Goal: Task Accomplishment & Management: Manage account settings

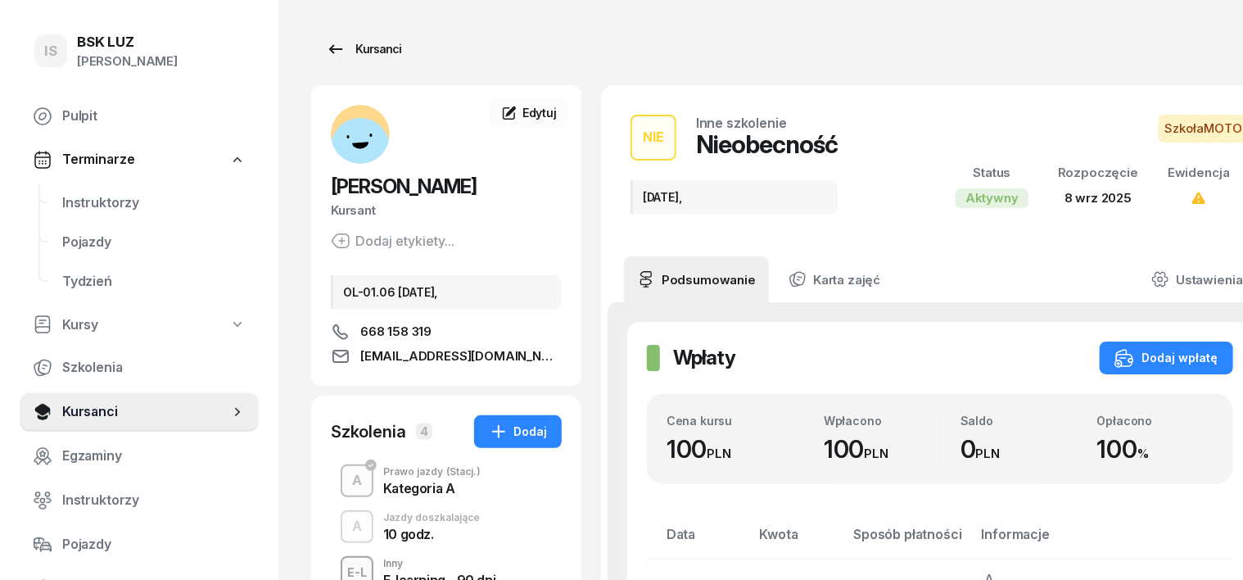
click at [332, 51] on div "Kursanci" at bounding box center [363, 49] width 75 height 20
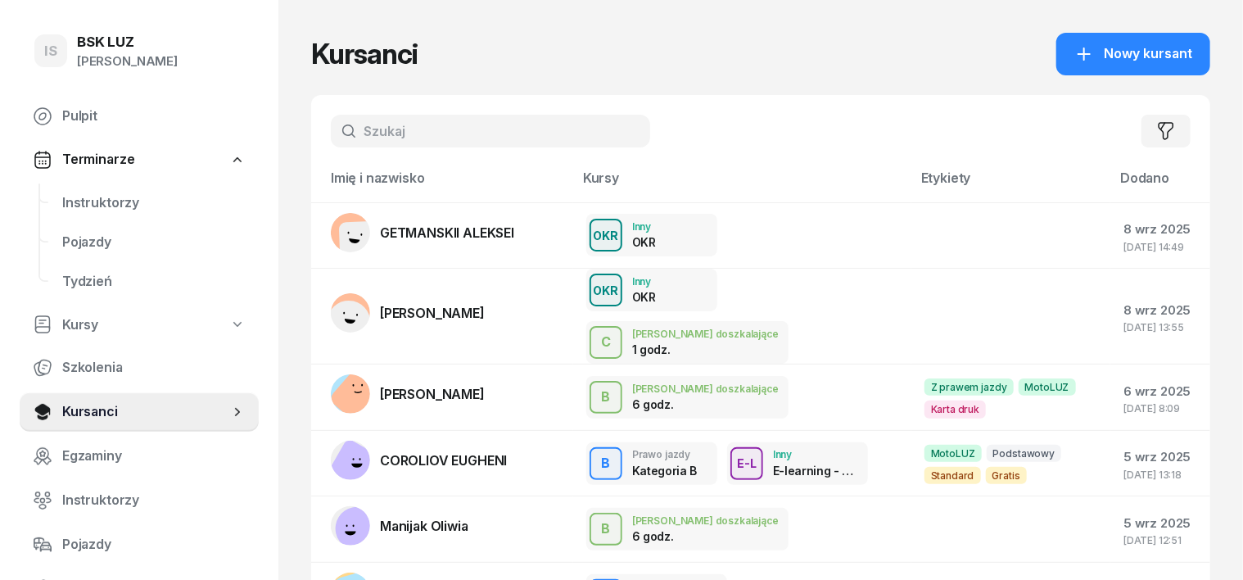
click at [355, 139] on input "text" at bounding box center [490, 131] width 319 height 33
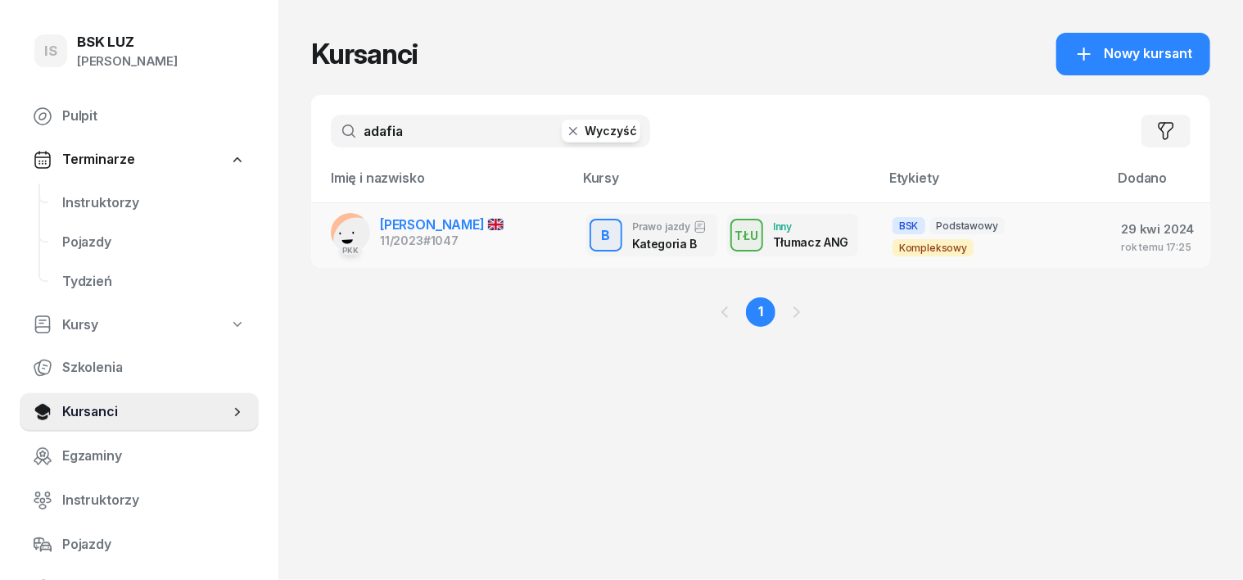
type input "adafia"
click at [324, 236] on rect at bounding box center [357, 241] width 66 height 66
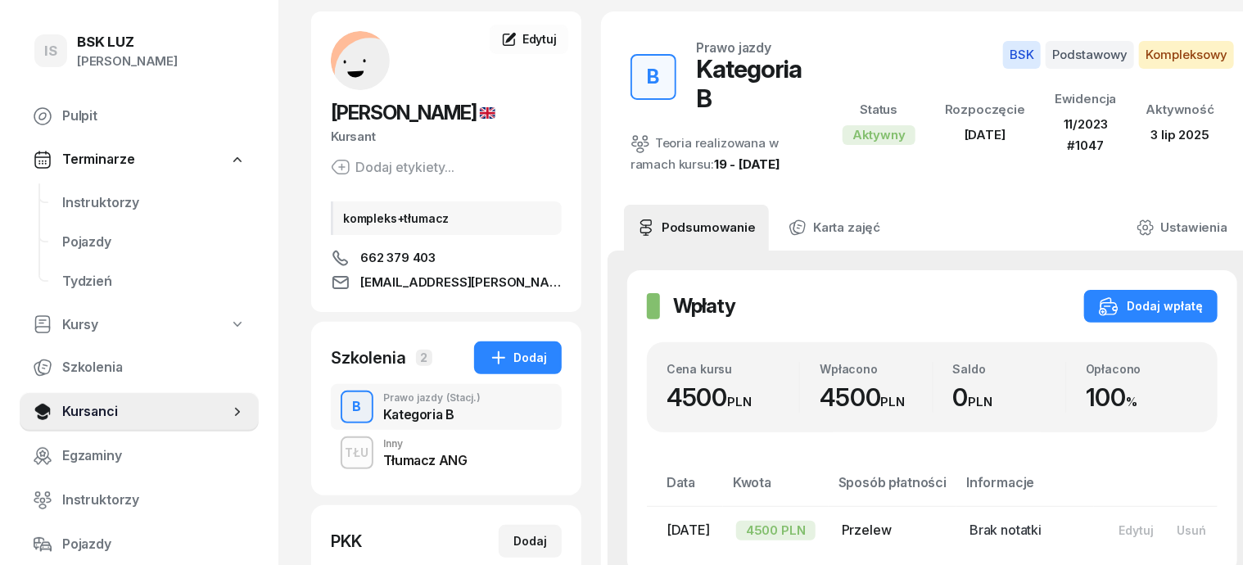
scroll to position [102, 0]
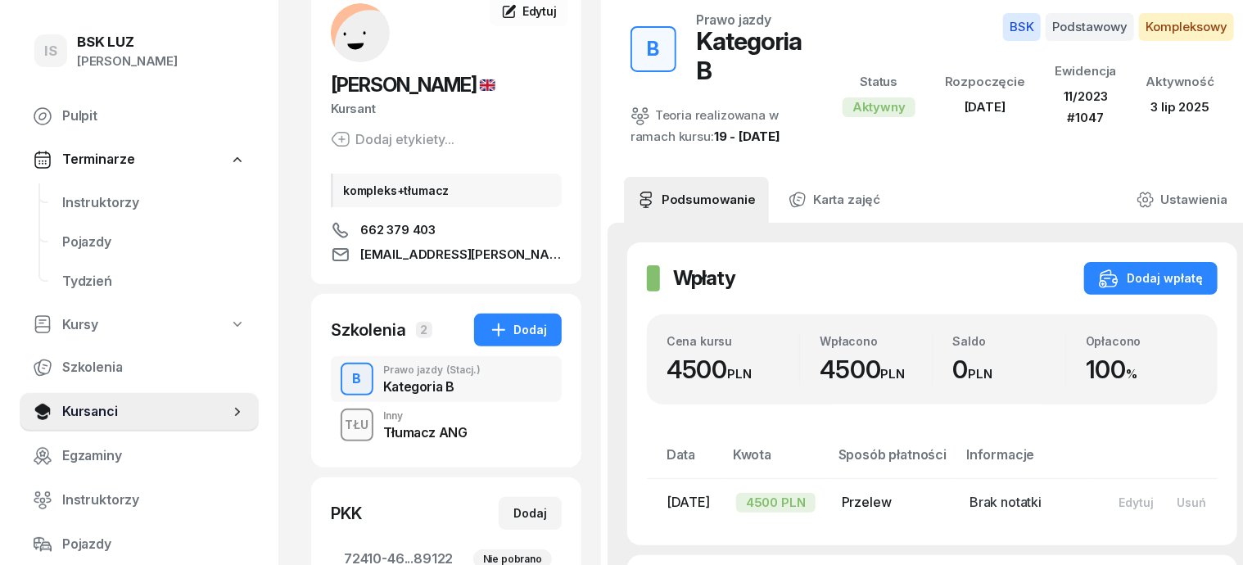
click at [339, 428] on div "TŁU" at bounding box center [357, 424] width 37 height 20
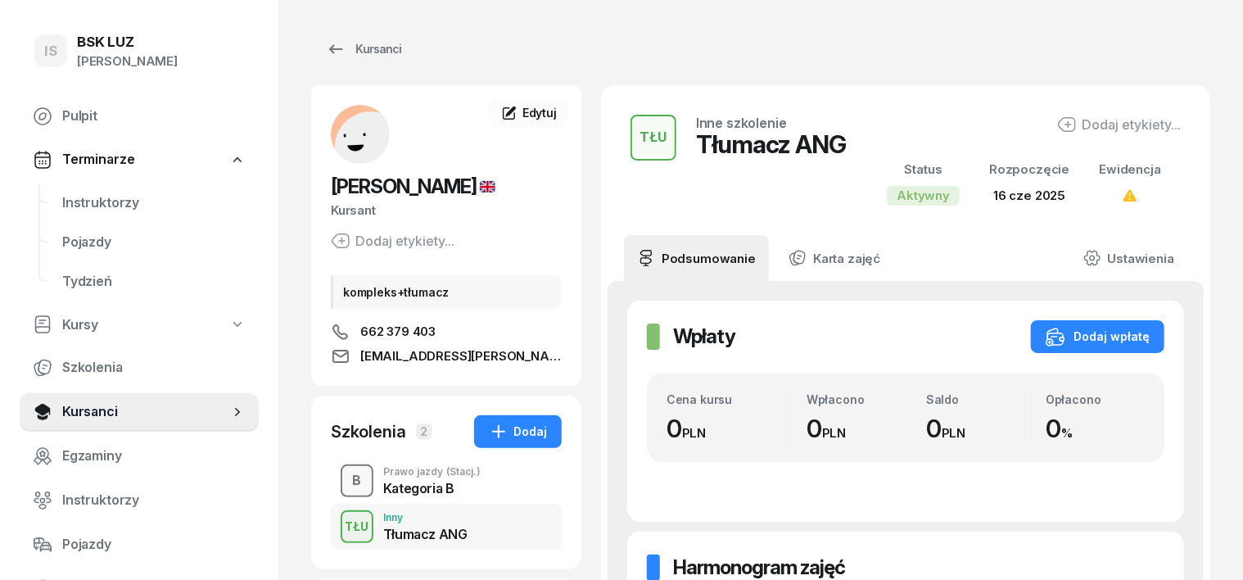
click at [346, 483] on div "B" at bounding box center [357, 481] width 22 height 28
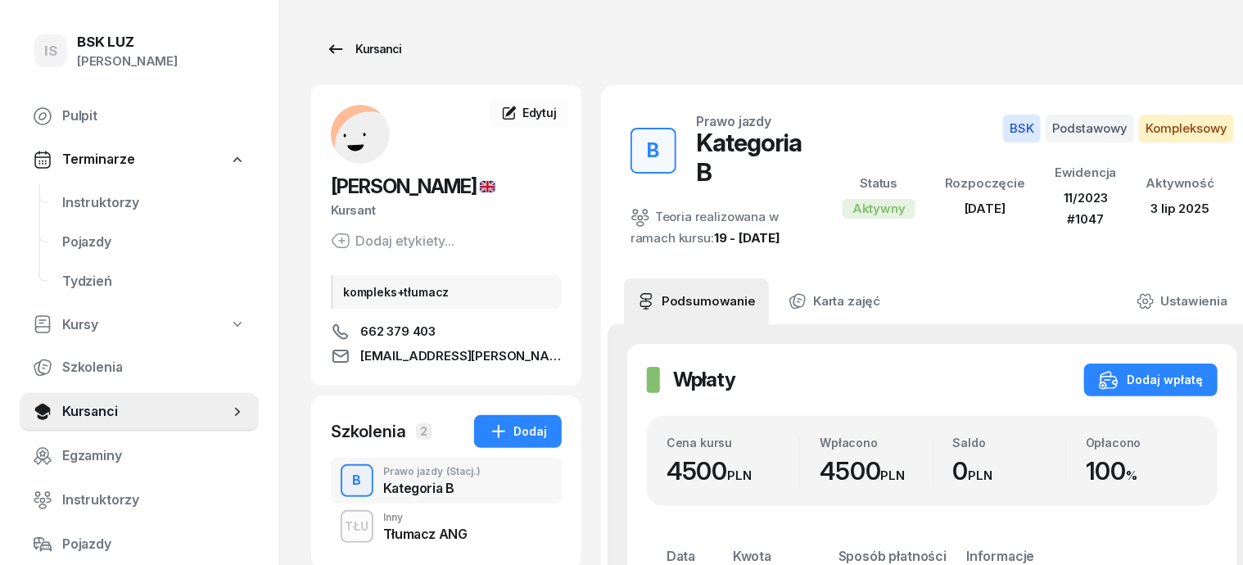
click at [329, 48] on div "Kursanci" at bounding box center [363, 49] width 75 height 20
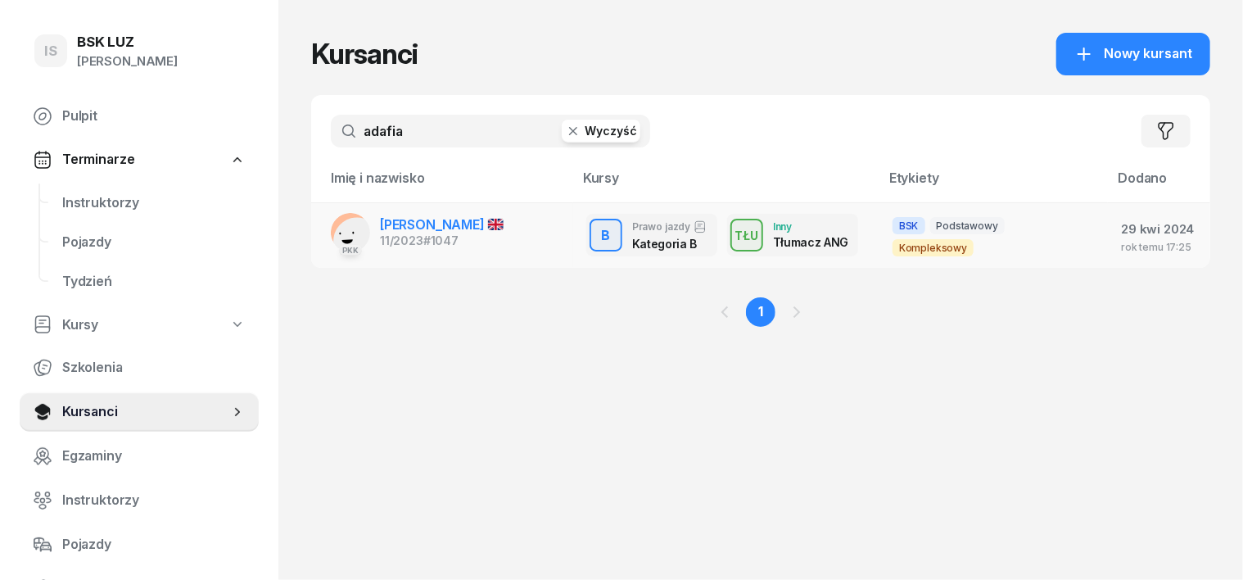
click at [324, 228] on rect at bounding box center [357, 241] width 66 height 66
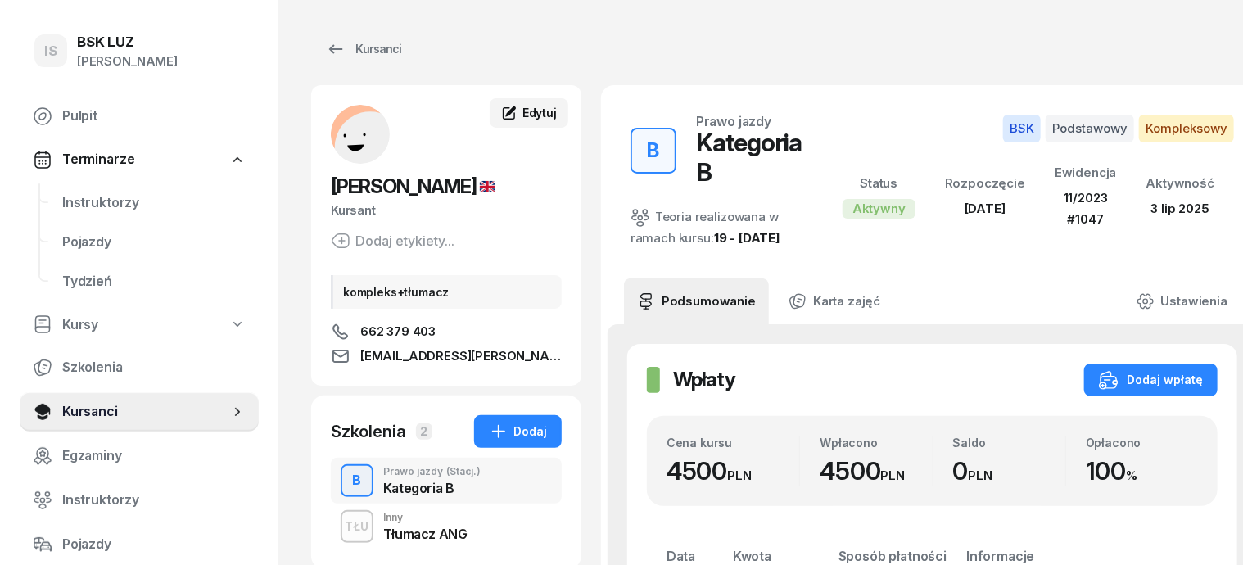
click at [522, 111] on span "Edytuj" at bounding box center [539, 113] width 34 height 14
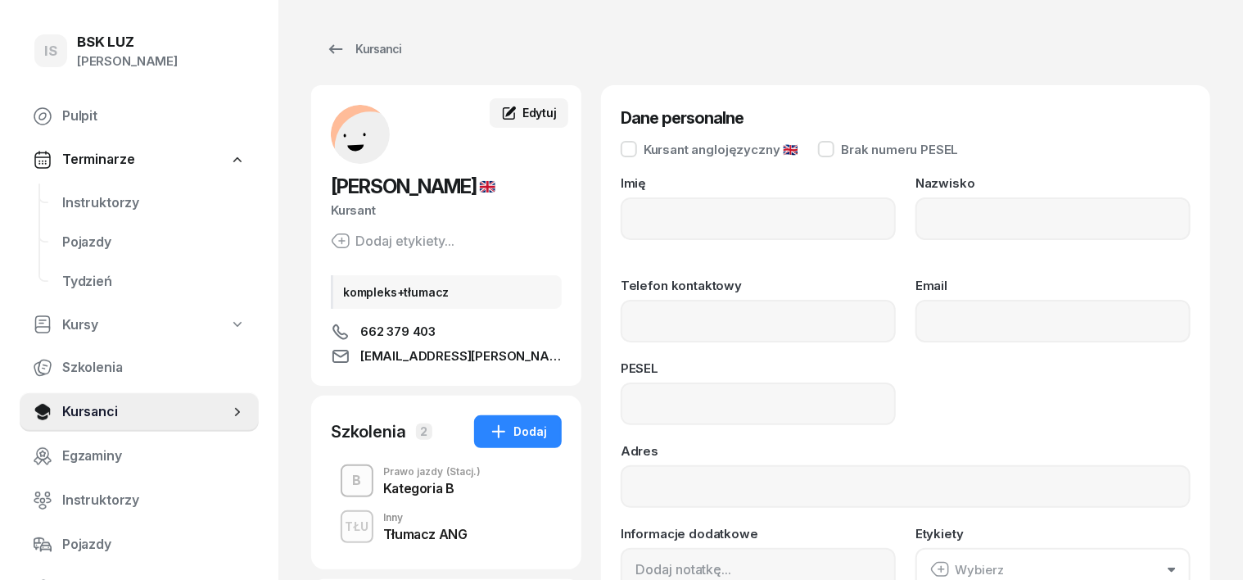
type input "SAMUEL"
type input "ADAFIA"
type input "662379403"
type input "adafia.samuel@gmail.com"
type input "90053018370"
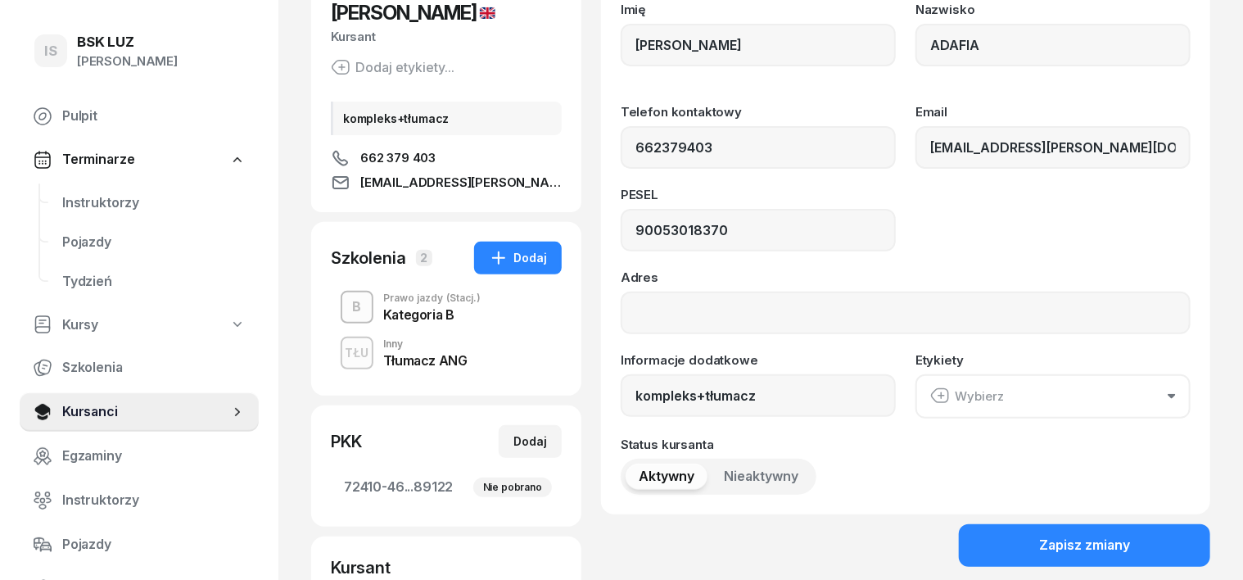
scroll to position [205, 0]
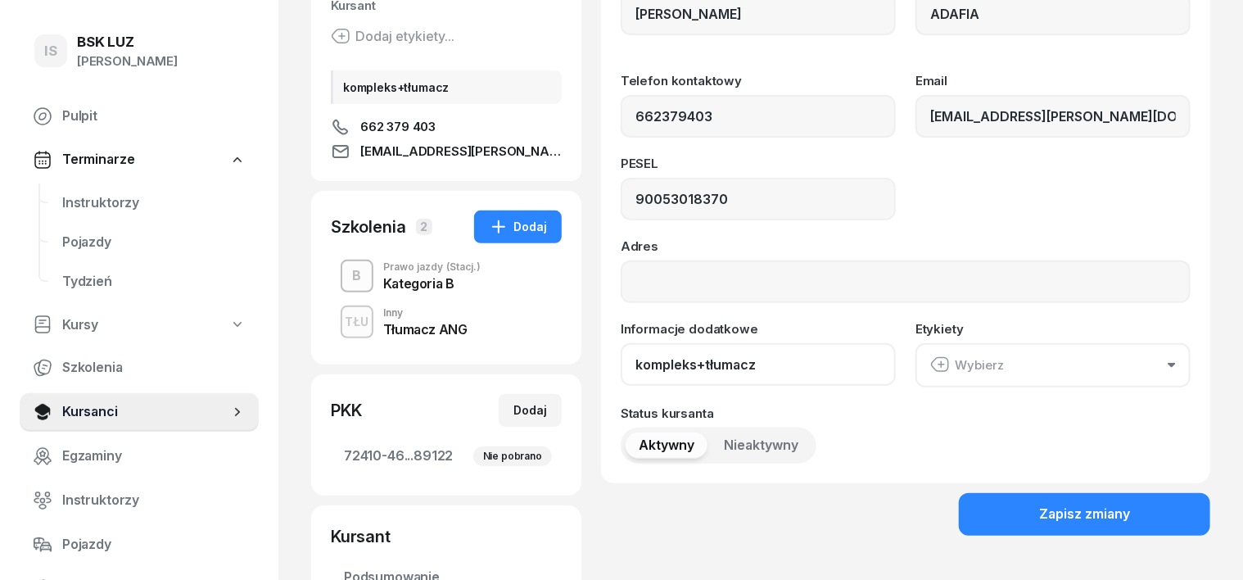
click at [724, 365] on input "kompleks+tłumacz" at bounding box center [758, 364] width 275 height 43
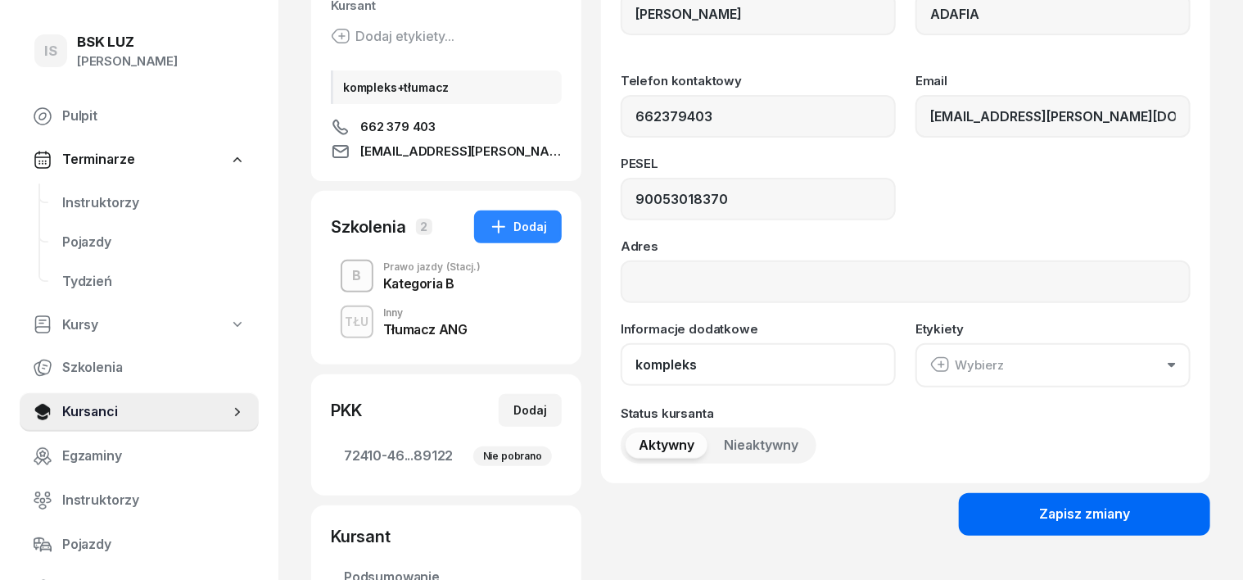
type input "kompleks"
click at [1120, 514] on div "Zapisz zmiany" at bounding box center [1084, 514] width 91 height 21
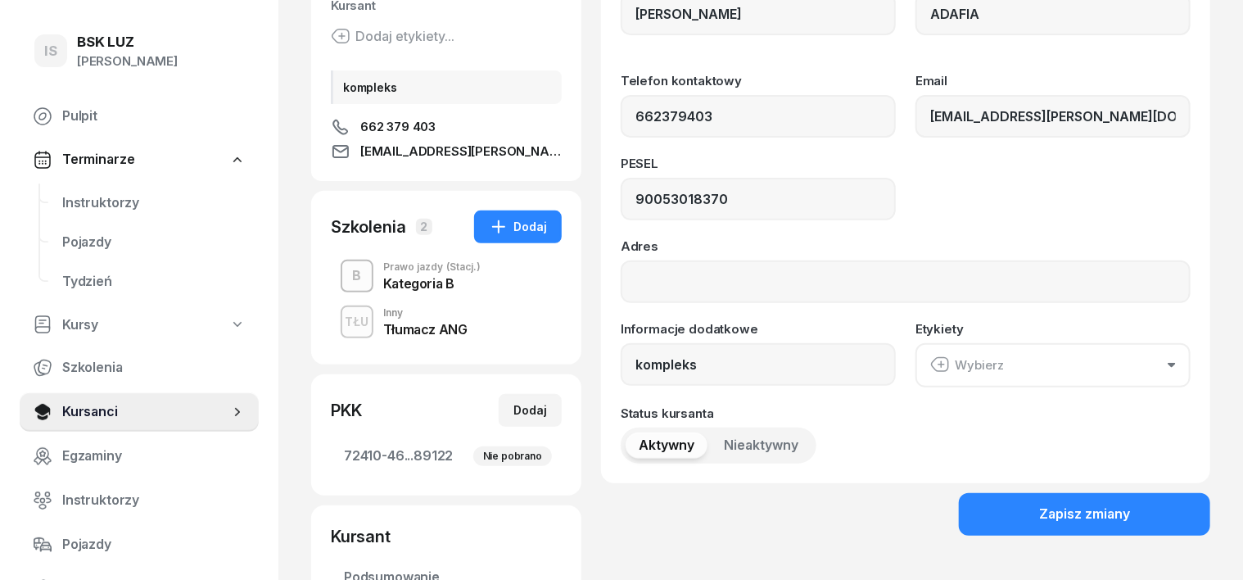
click at [339, 317] on div "TŁU" at bounding box center [357, 321] width 37 height 20
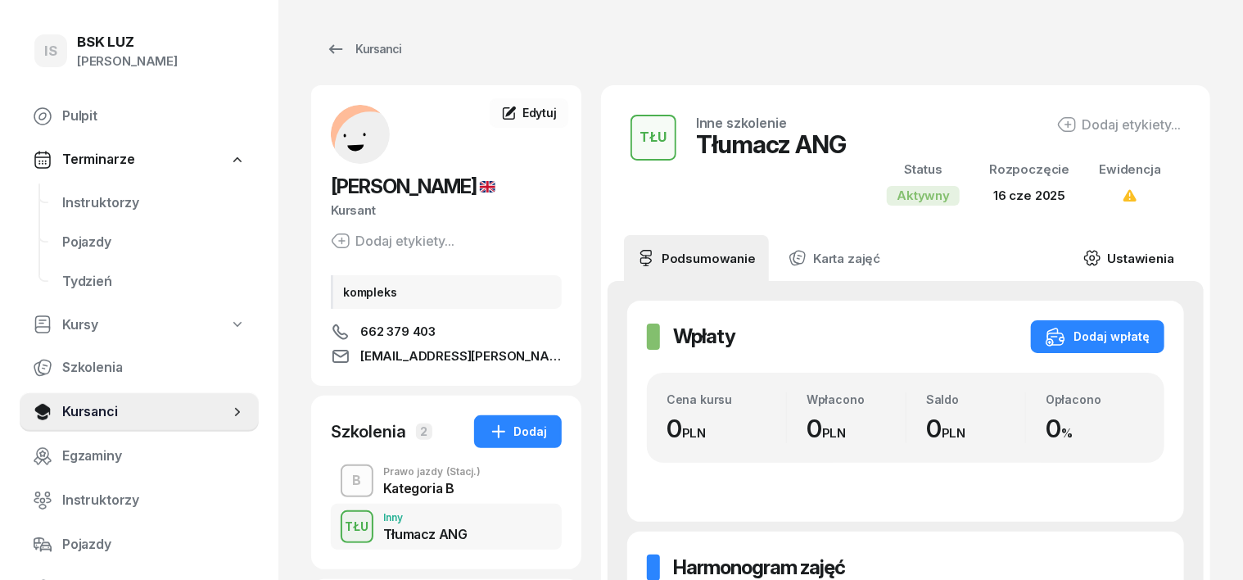
click at [1101, 254] on icon at bounding box center [1092, 258] width 18 height 18
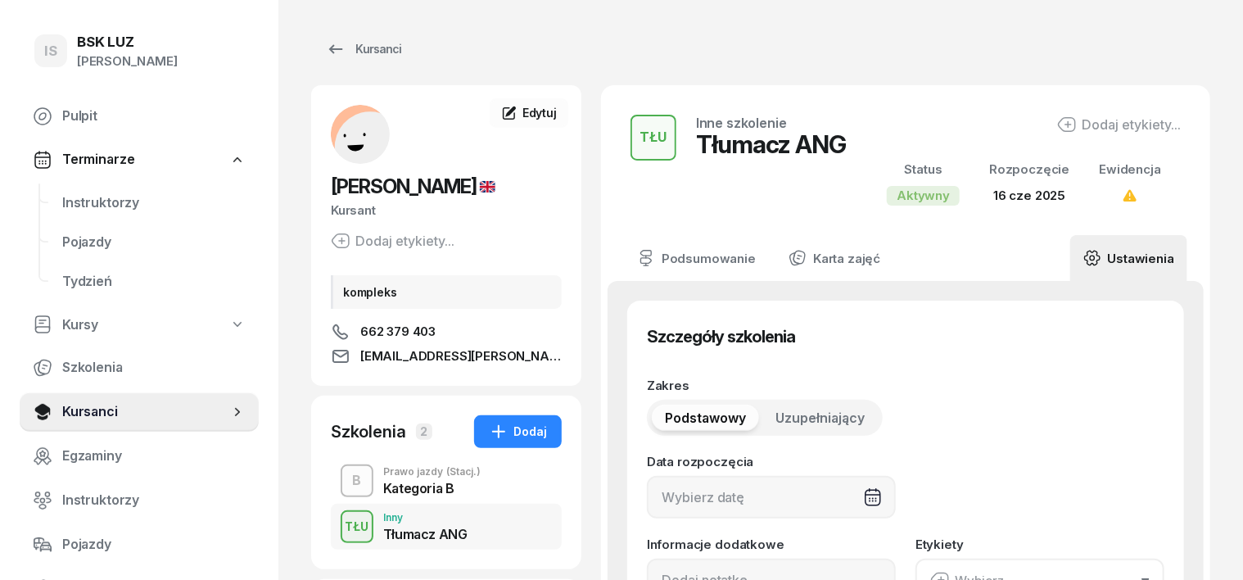
type input "16/06/2025"
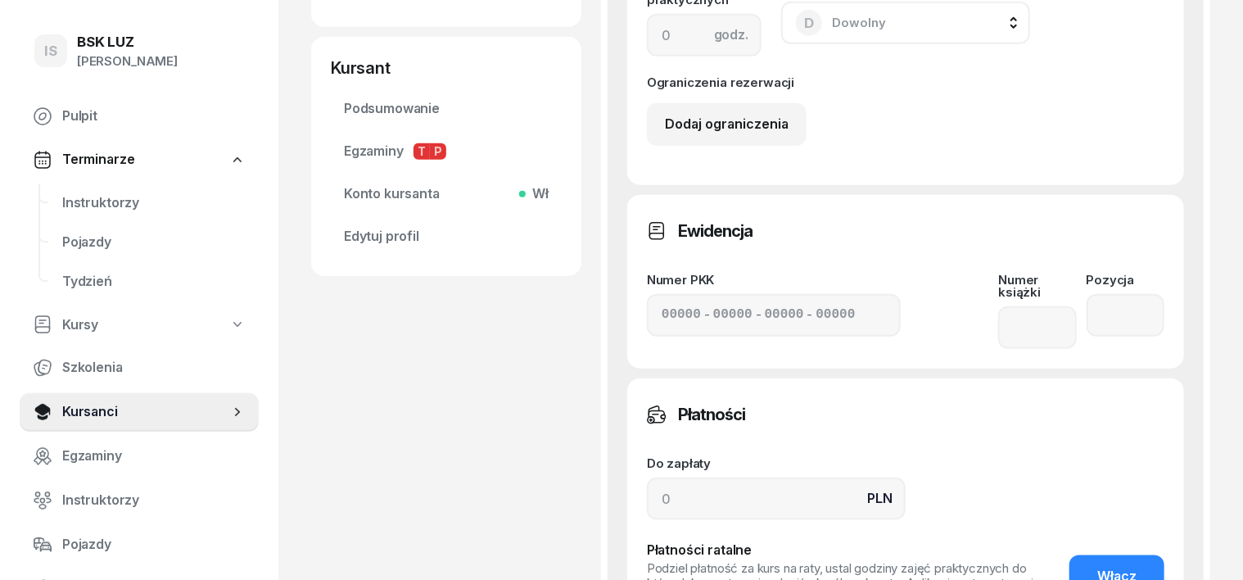
scroll to position [716, 0]
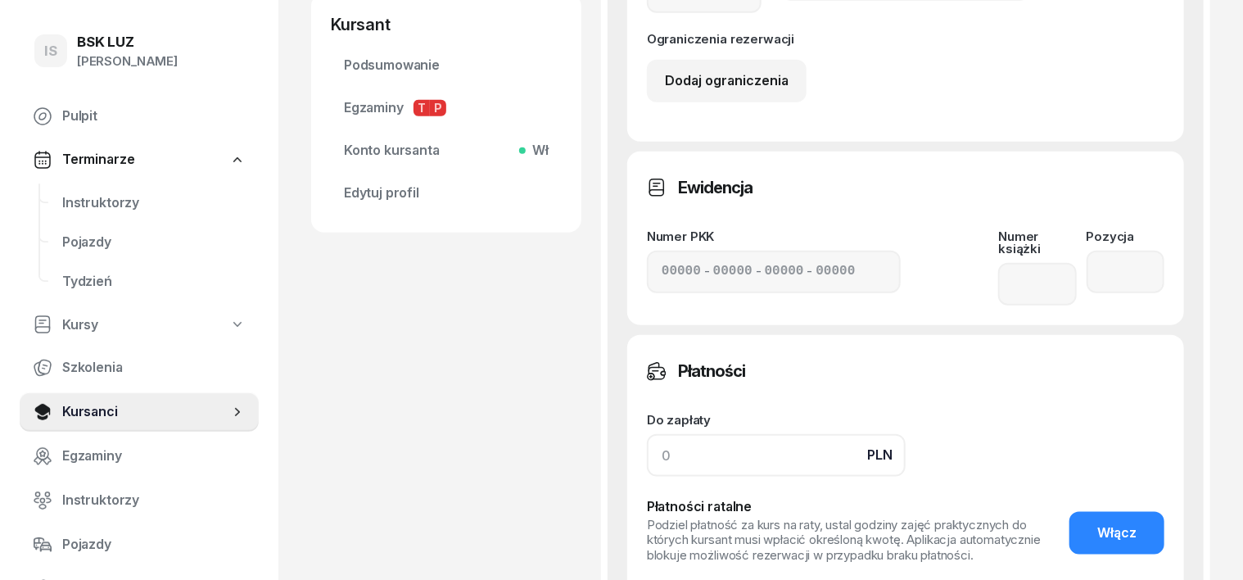
click at [647, 440] on input at bounding box center [776, 455] width 259 height 43
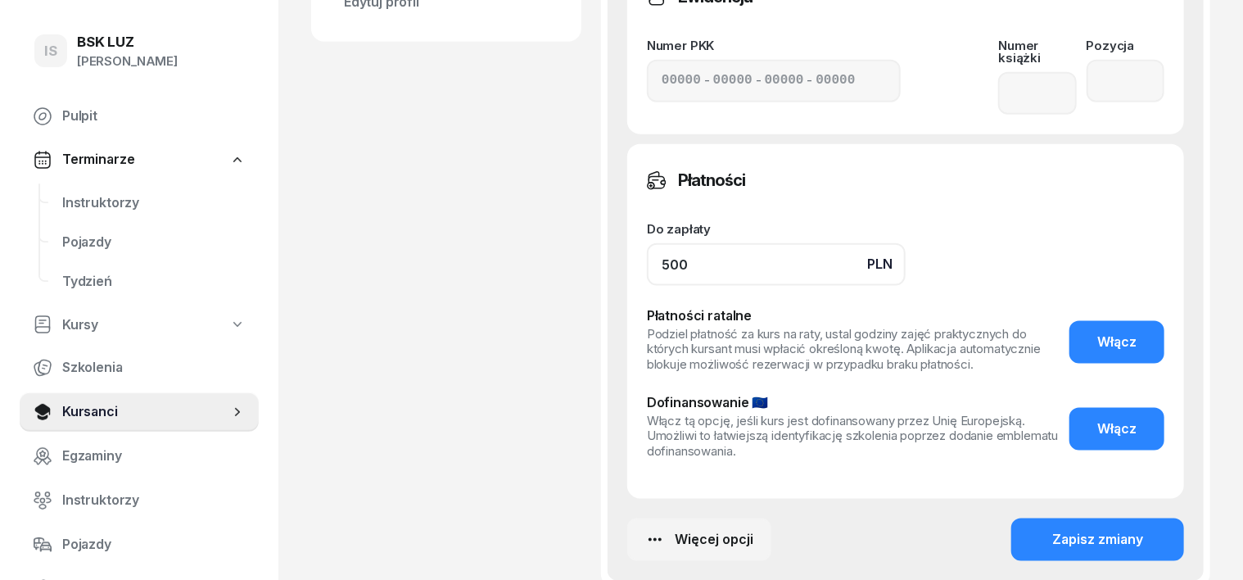
scroll to position [920, 0]
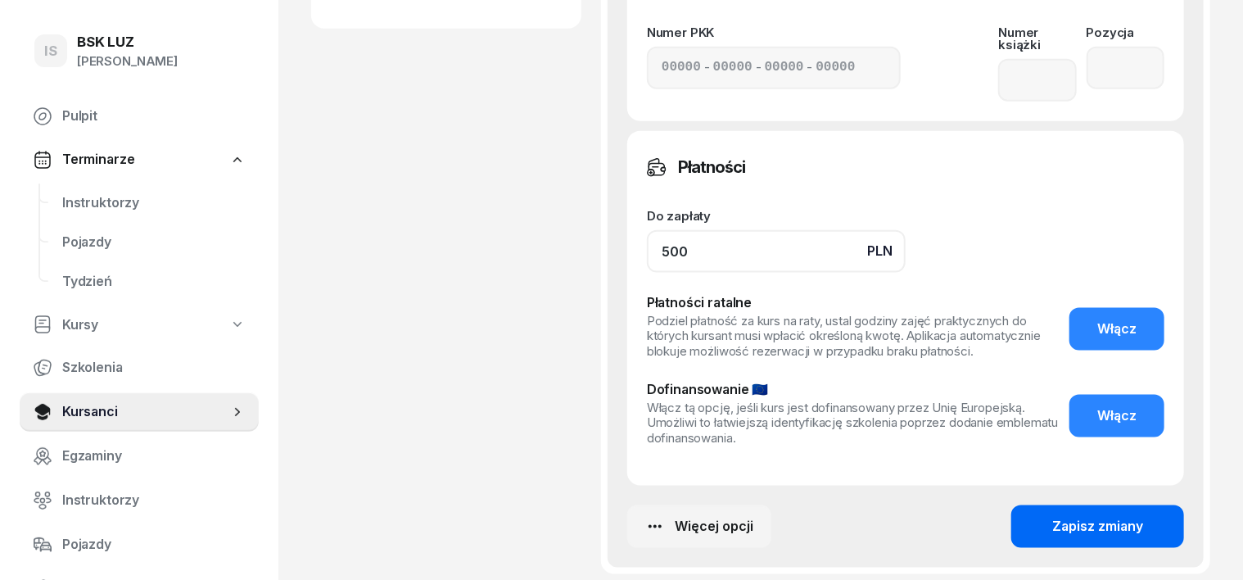
type input "500"
click at [1143, 516] on div "Zapisz zmiany" at bounding box center [1097, 526] width 91 height 21
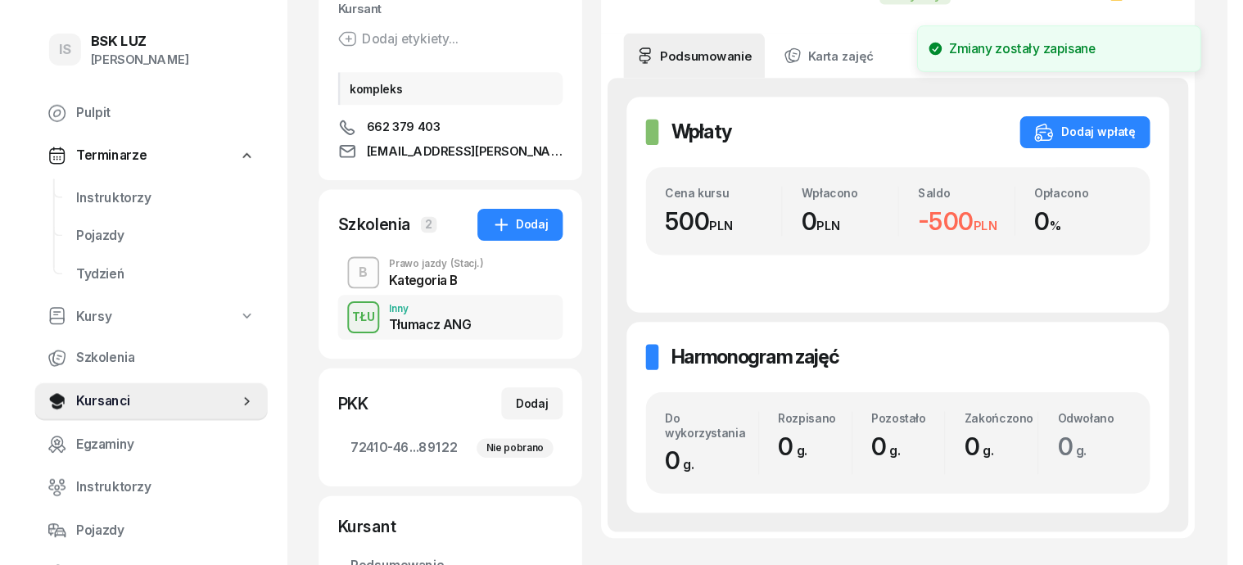
scroll to position [0, 0]
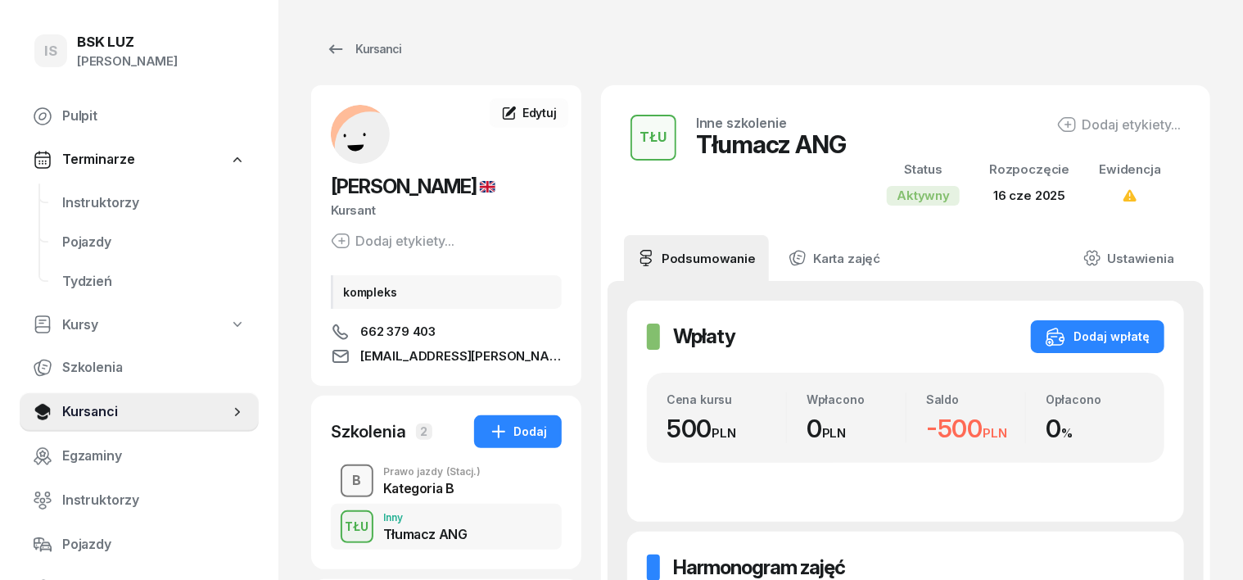
click at [346, 481] on div "B" at bounding box center [357, 481] width 22 height 28
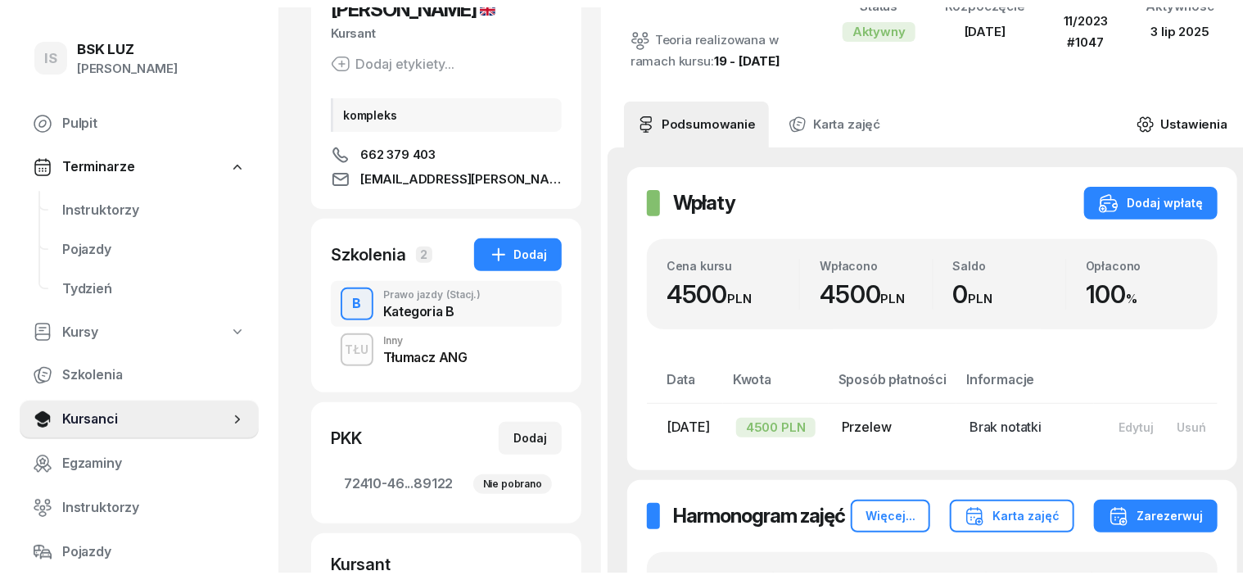
scroll to position [205, 0]
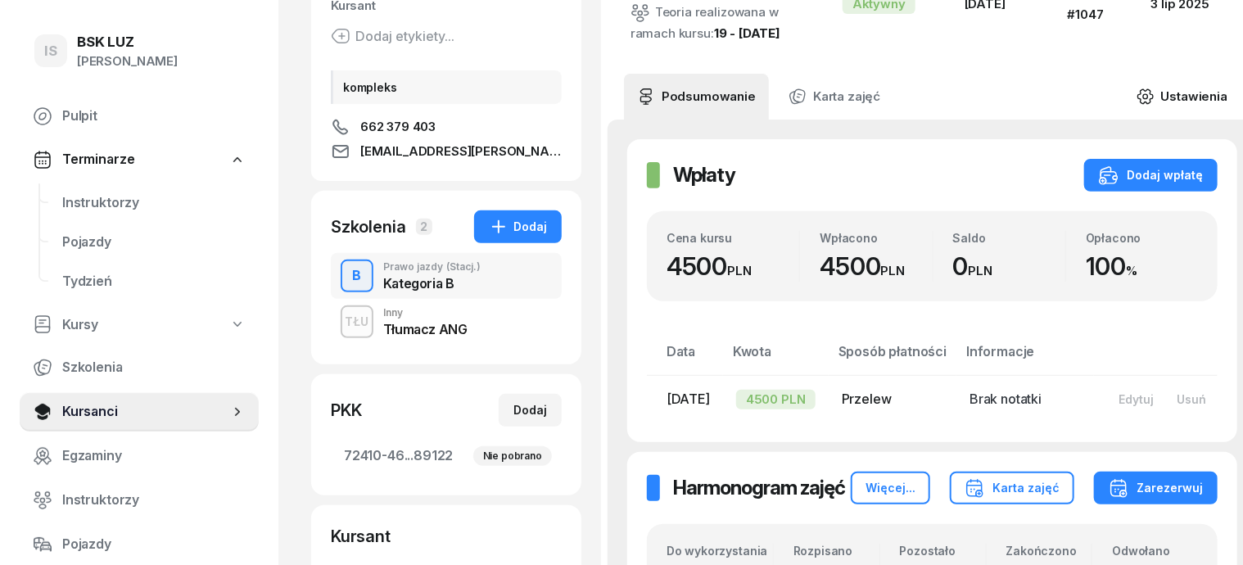
click at [1145, 88] on icon at bounding box center [1145, 97] width 18 height 18
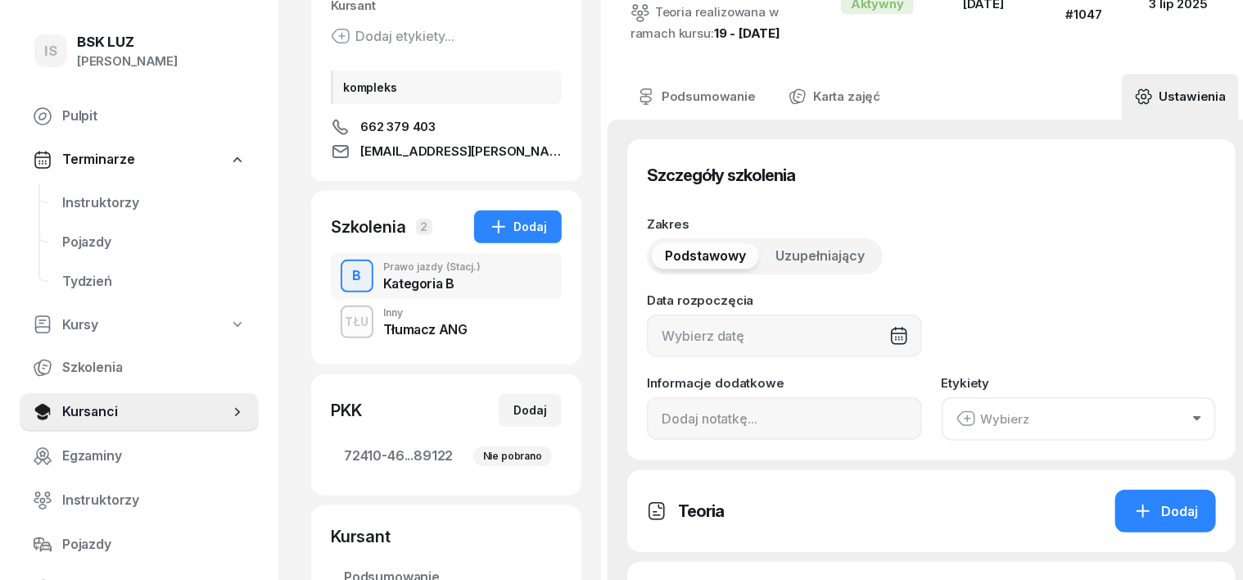
type input "26/04/2024"
type input "32"
type input "72410"
type input "46174"
type input "98163"
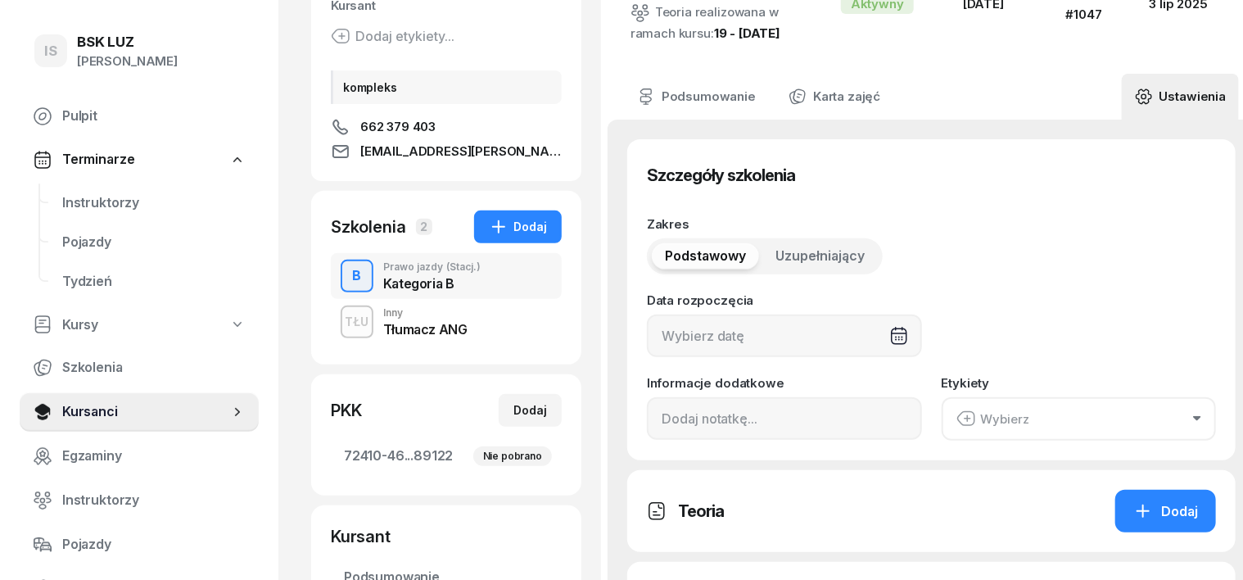
type input "89122"
type input "11/2023"
type input "1047"
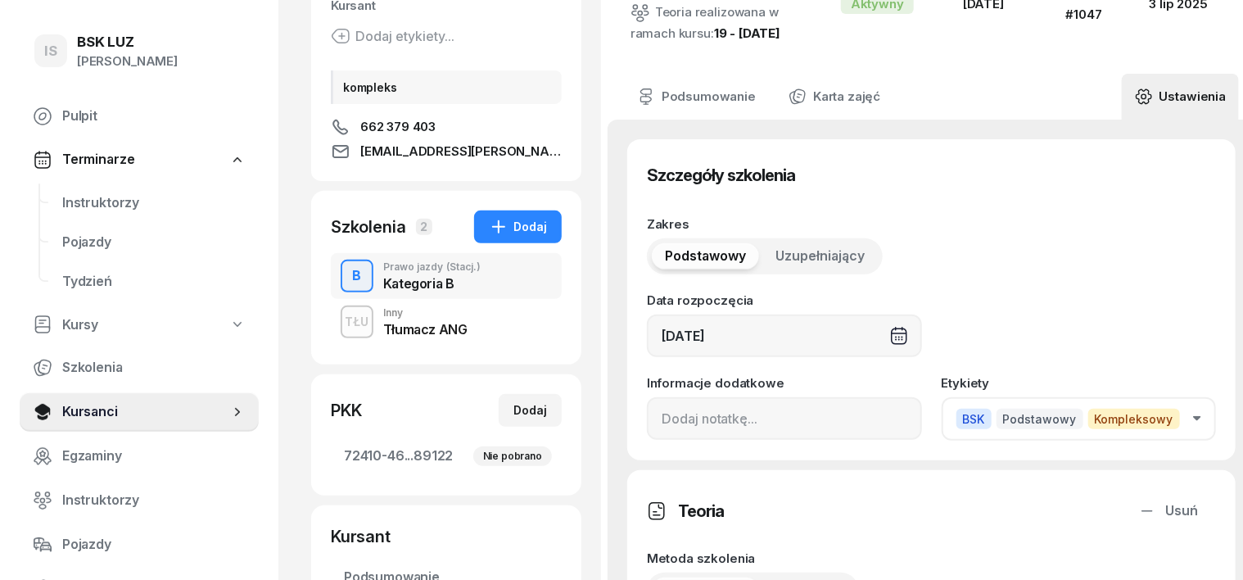
click at [1193, 416] on icon "button" at bounding box center [1197, 418] width 8 height 5
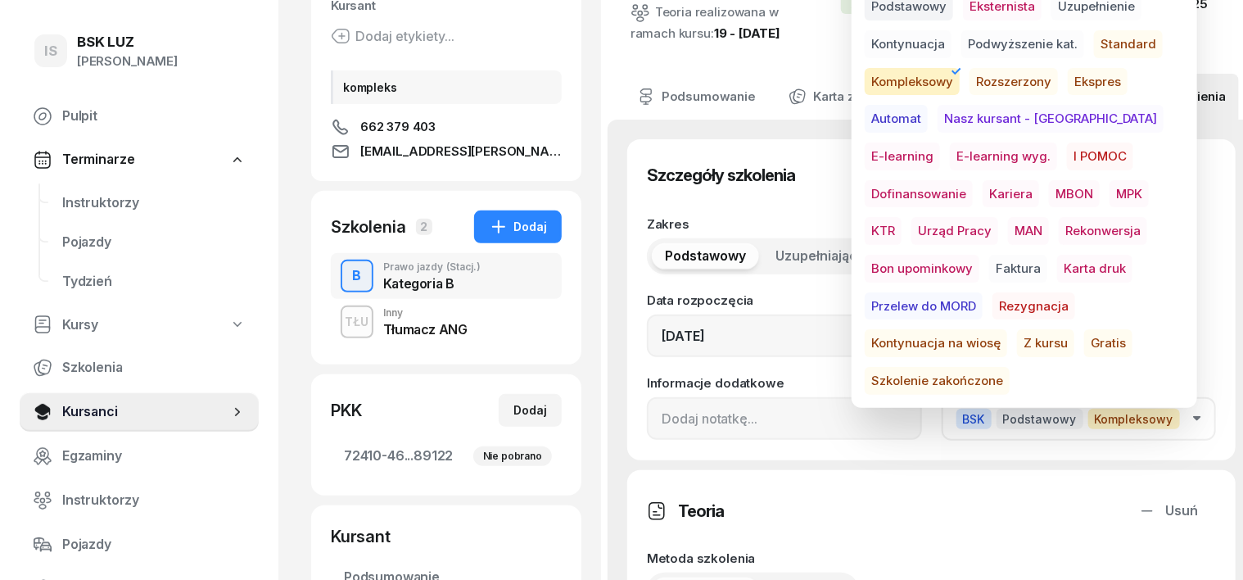
click at [982, 292] on span "Przelew do MORD" at bounding box center [924, 306] width 118 height 28
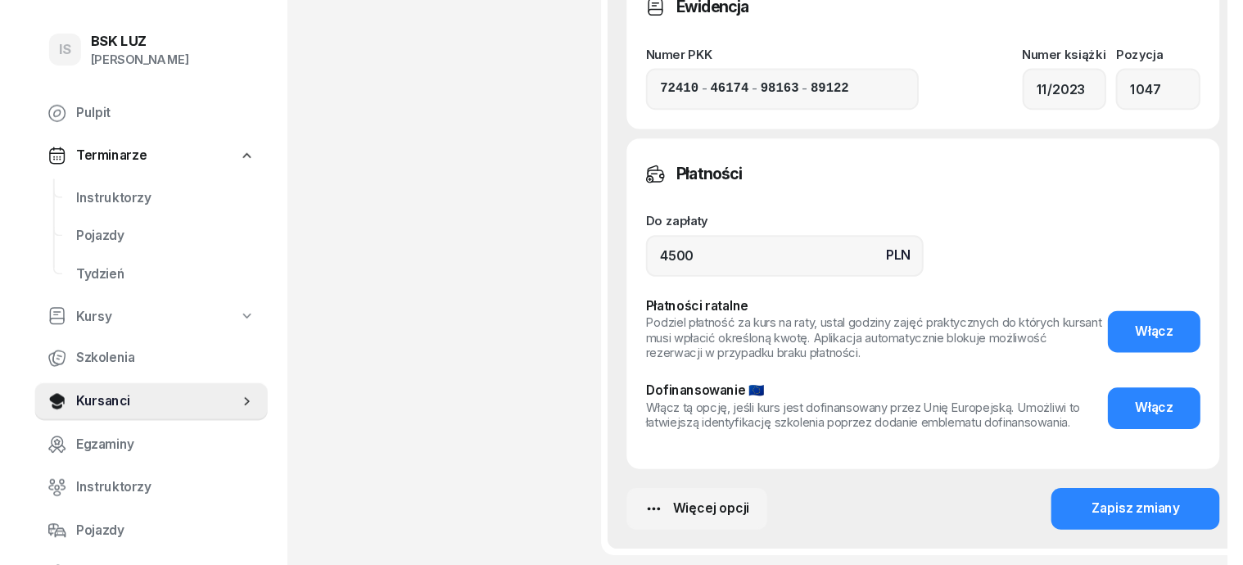
scroll to position [1433, 0]
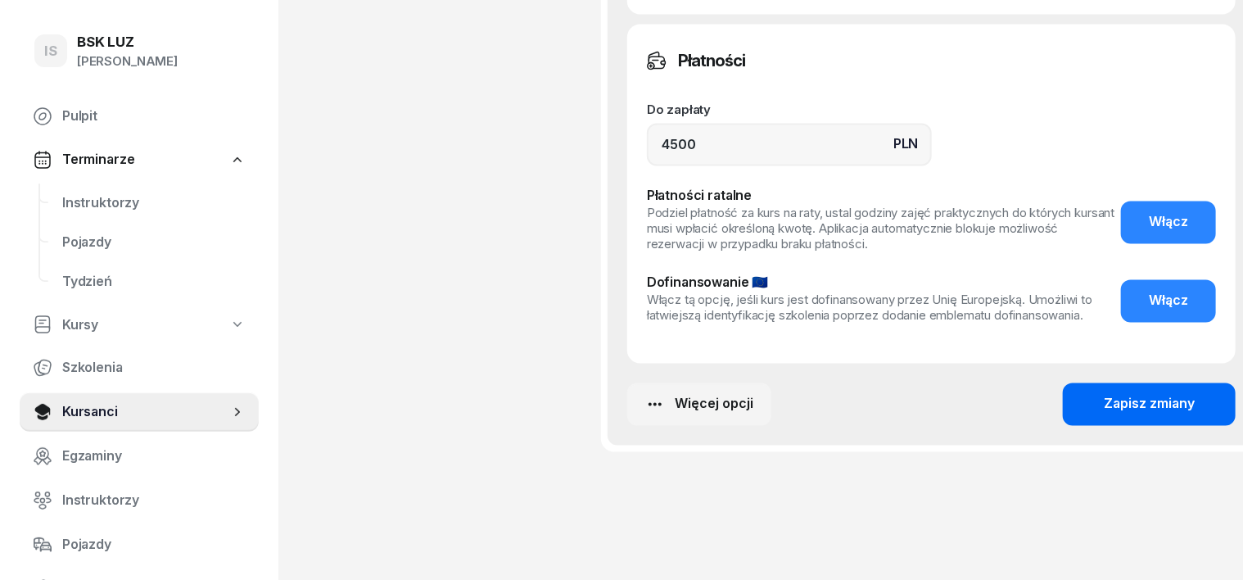
click at [1132, 394] on div "Zapisz zmiany" at bounding box center [1149, 404] width 91 height 21
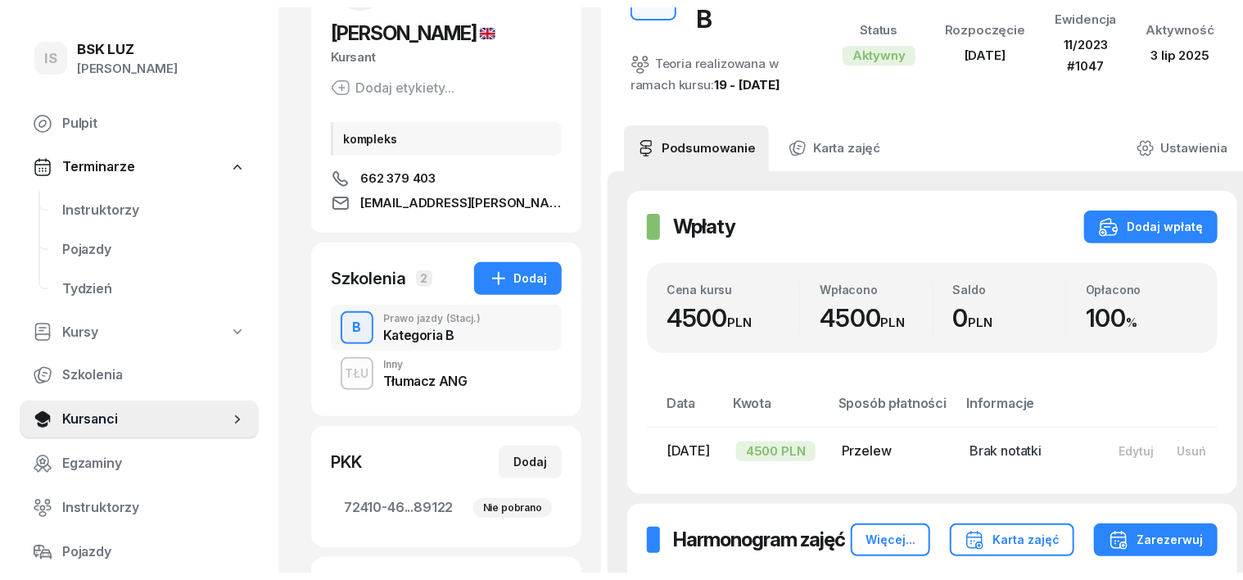
scroll to position [0, 0]
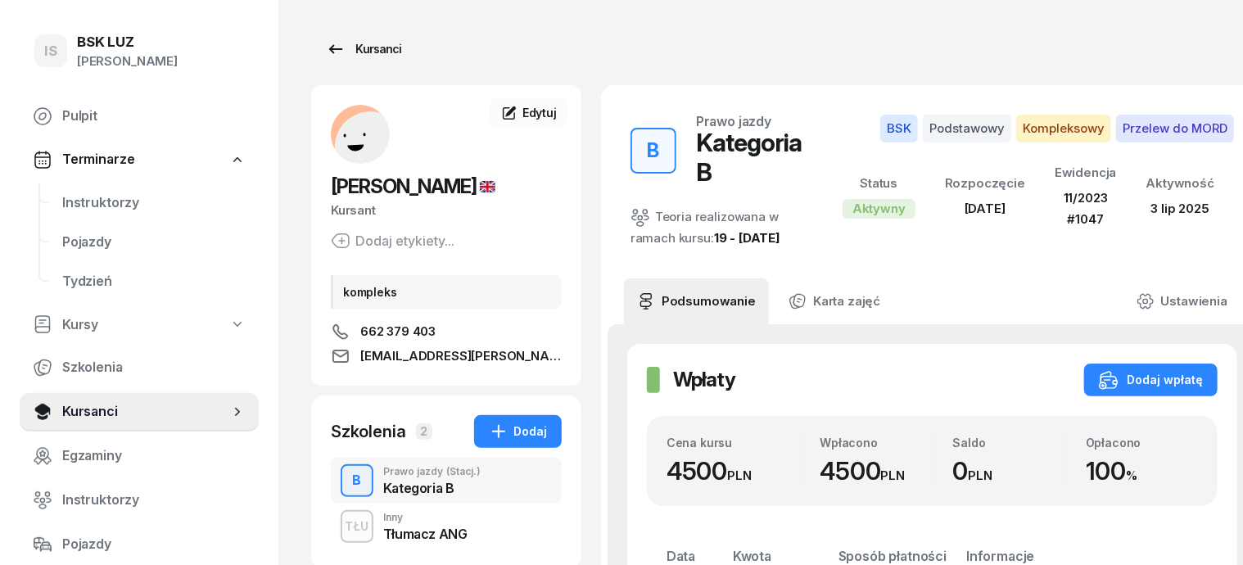
click at [355, 48] on div "Kursanci" at bounding box center [363, 49] width 75 height 20
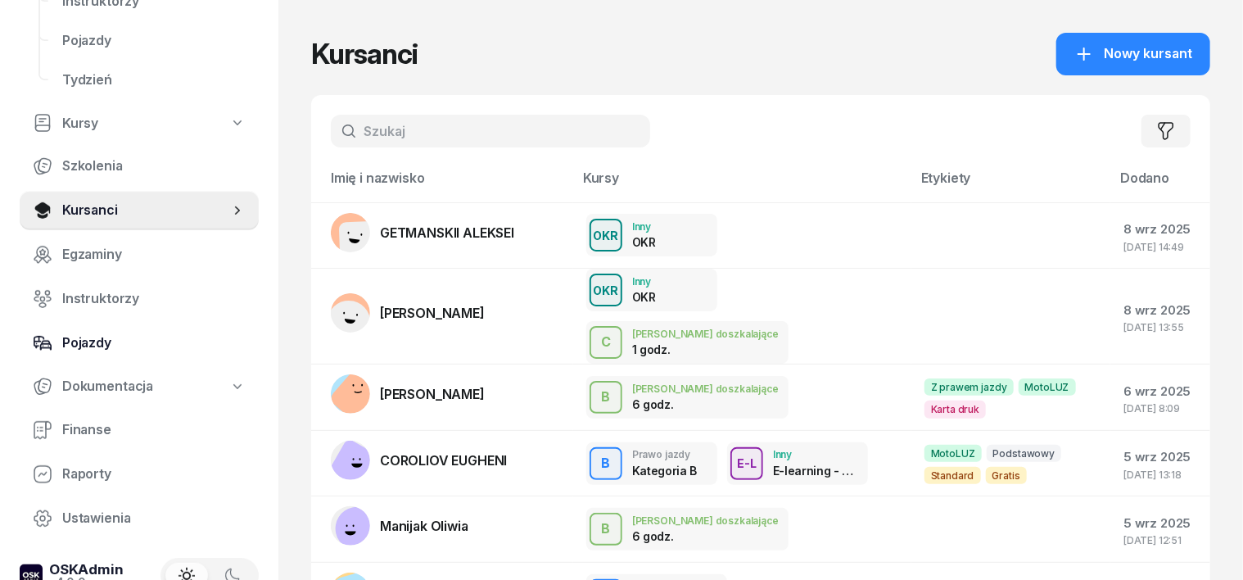
scroll to position [205, 0]
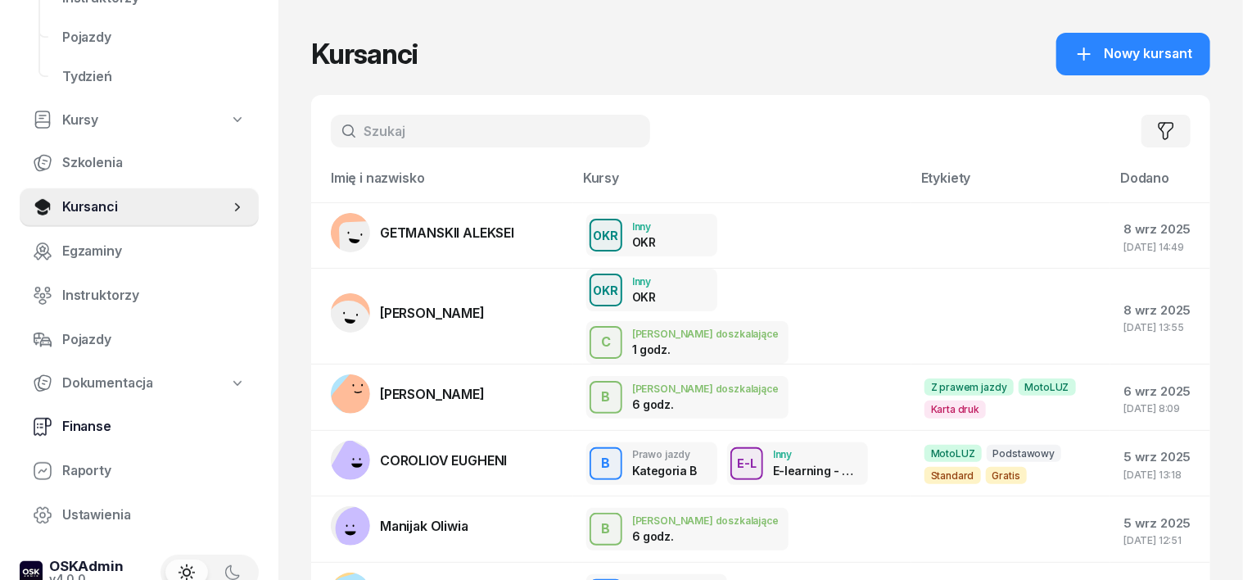
click at [72, 423] on span "Finanse" at bounding box center [153, 426] width 183 height 21
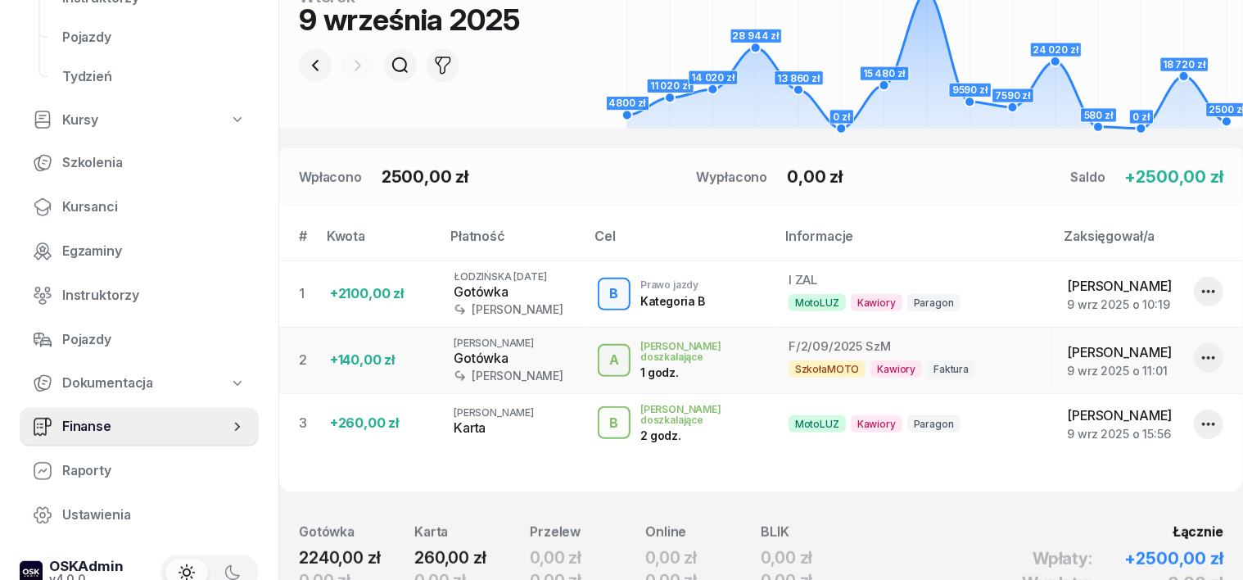
scroll to position [307, 0]
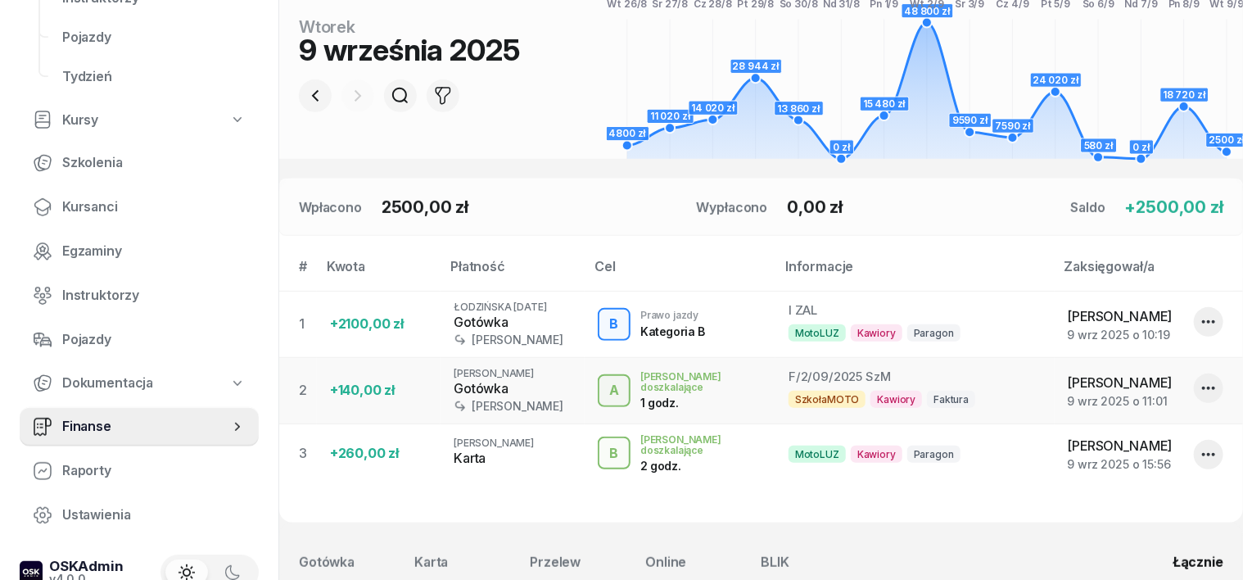
click at [341, 95] on div at bounding box center [357, 95] width 33 height 33
click at [305, 92] on icon "button" at bounding box center [315, 96] width 20 height 20
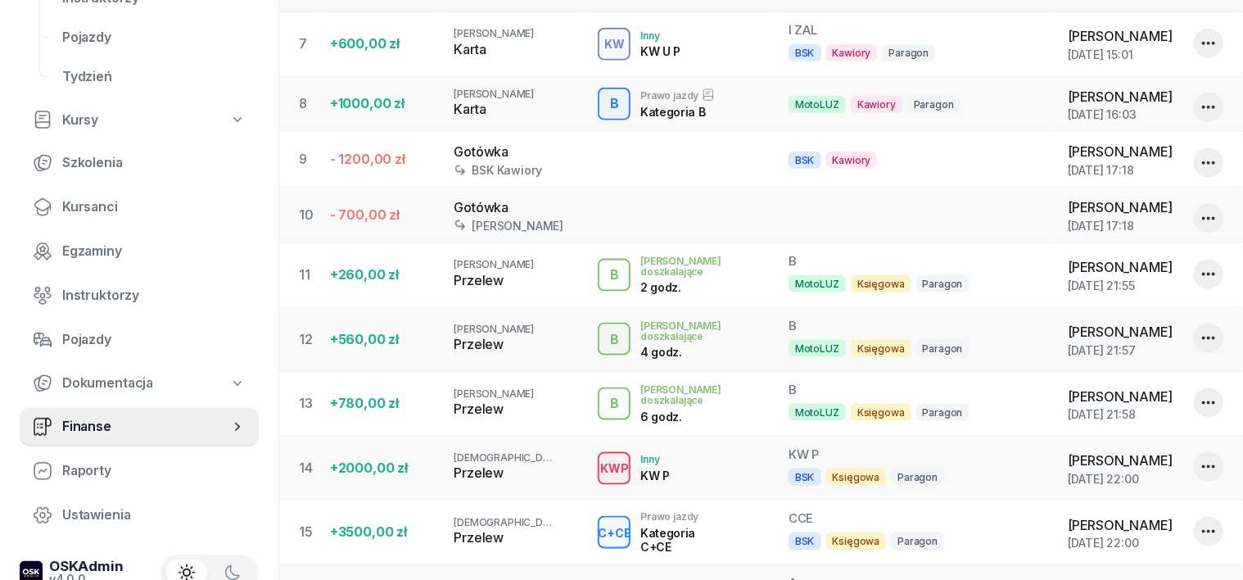
scroll to position [618, 0]
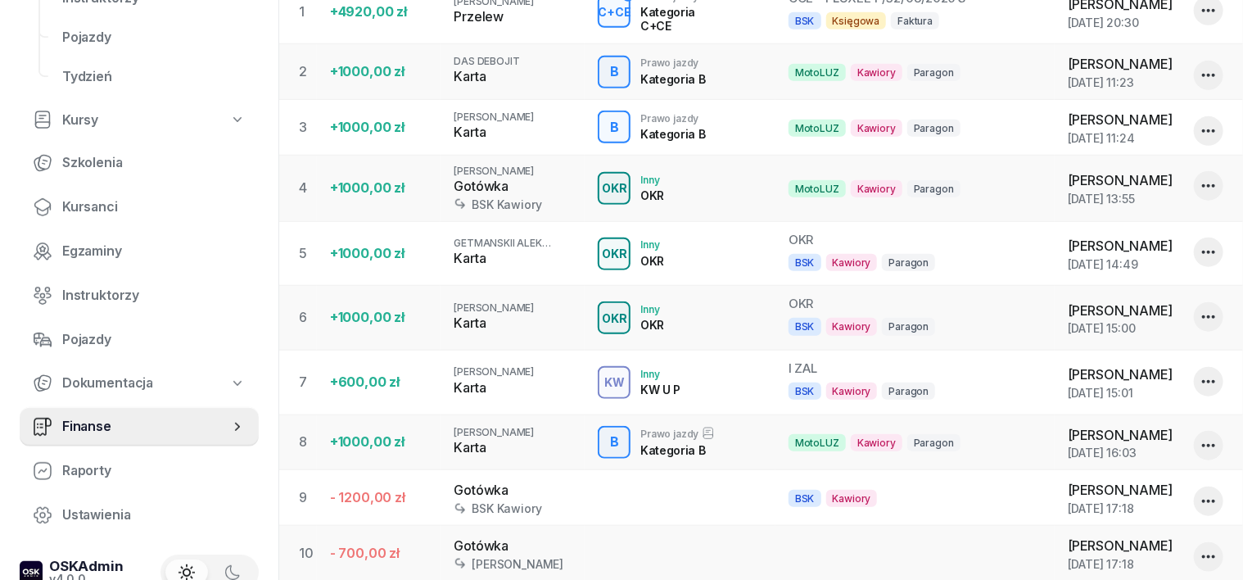
drag, startPoint x: 928, startPoint y: 494, endPoint x: 995, endPoint y: 320, distance: 186.1
click at [995, 320] on div "BSK Kawiory Paragon" at bounding box center [914, 326] width 253 height 28
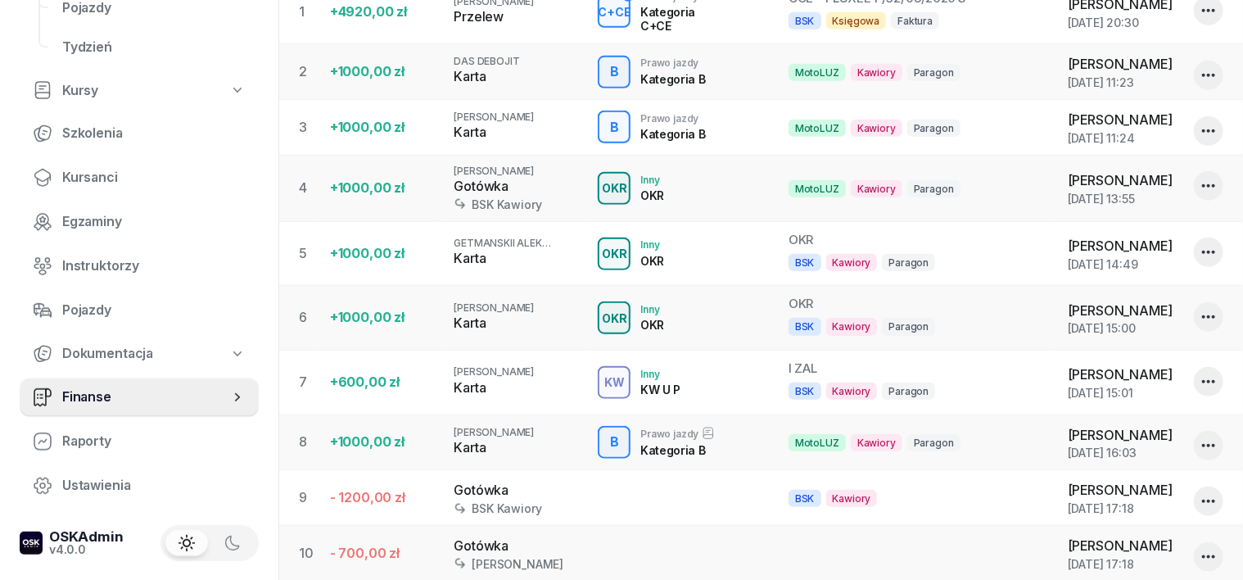
scroll to position [413, 0]
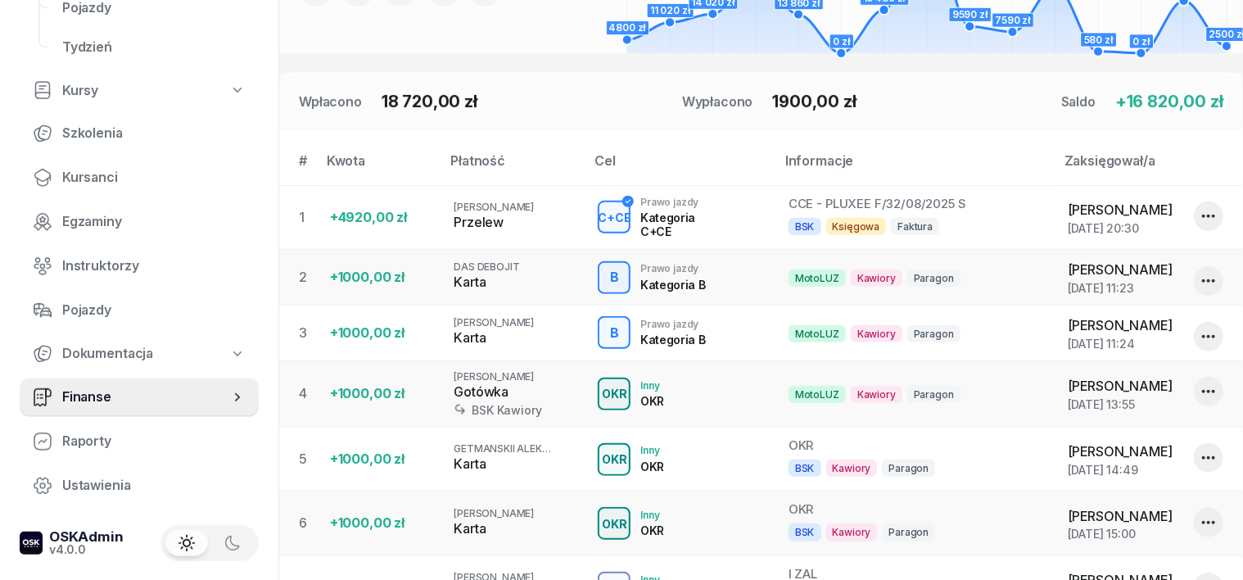
click at [1208, 212] on icon "button" at bounding box center [1209, 216] width 20 height 20
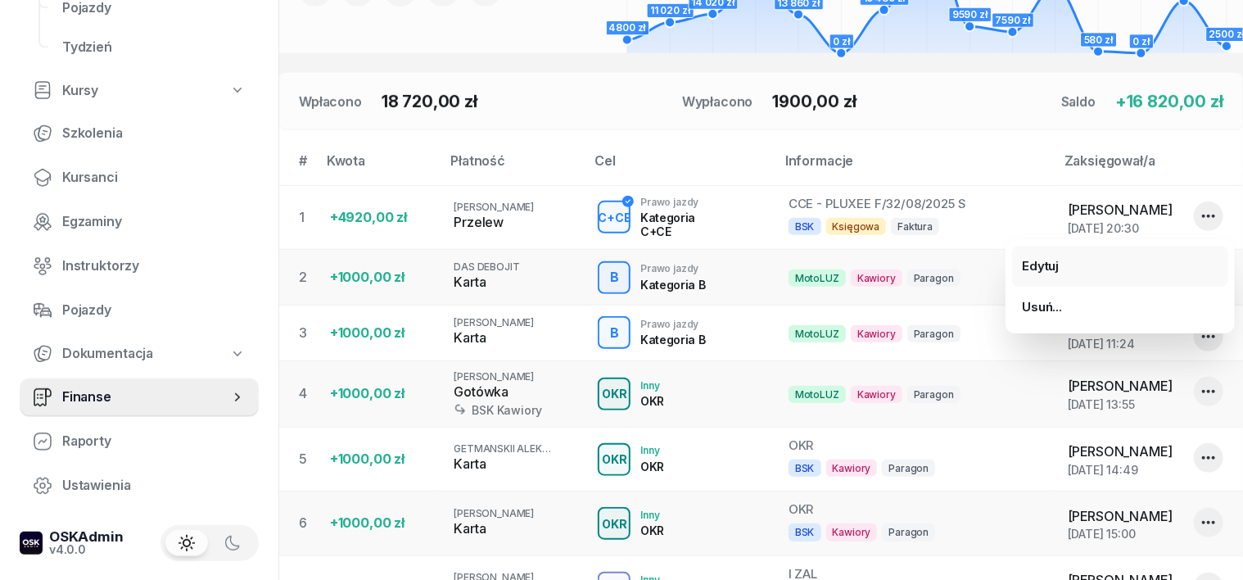
click at [1045, 264] on div "Edytuj" at bounding box center [1040, 265] width 37 height 21
select select "transfer"
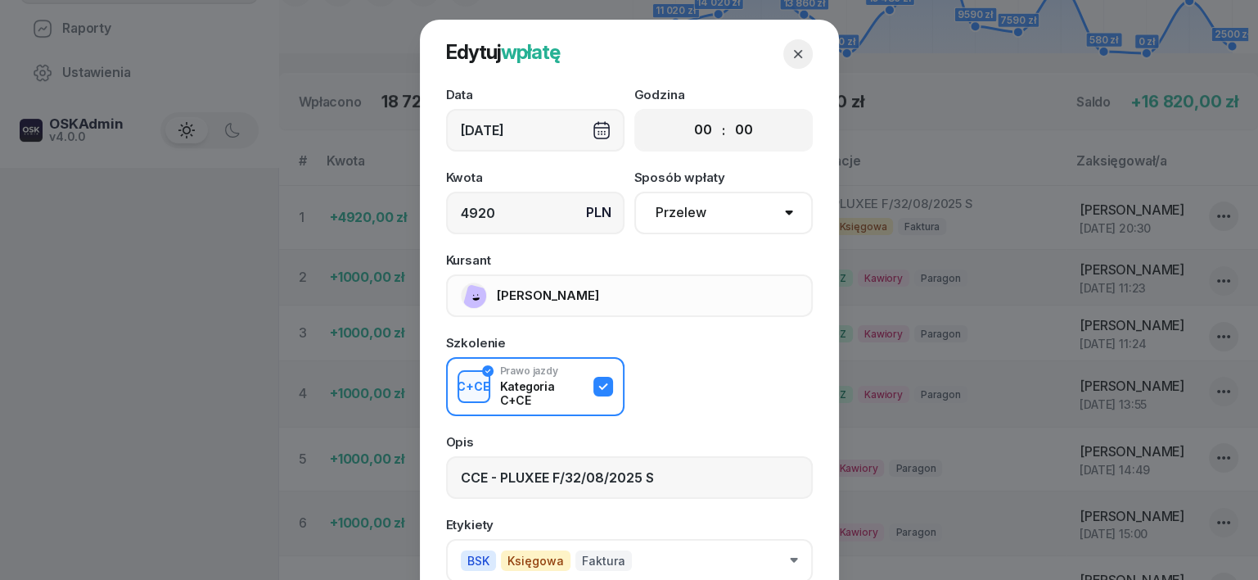
click at [593, 128] on div "08/09/2025" at bounding box center [535, 130] width 178 height 43
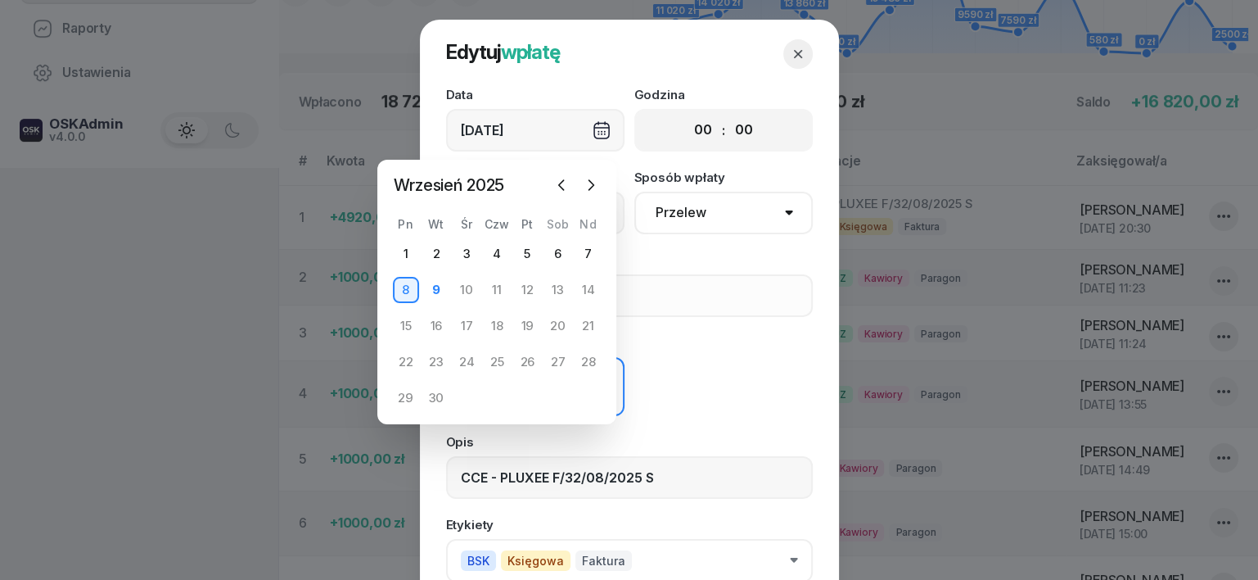
click at [1000, 400] on div at bounding box center [629, 290] width 1258 height 580
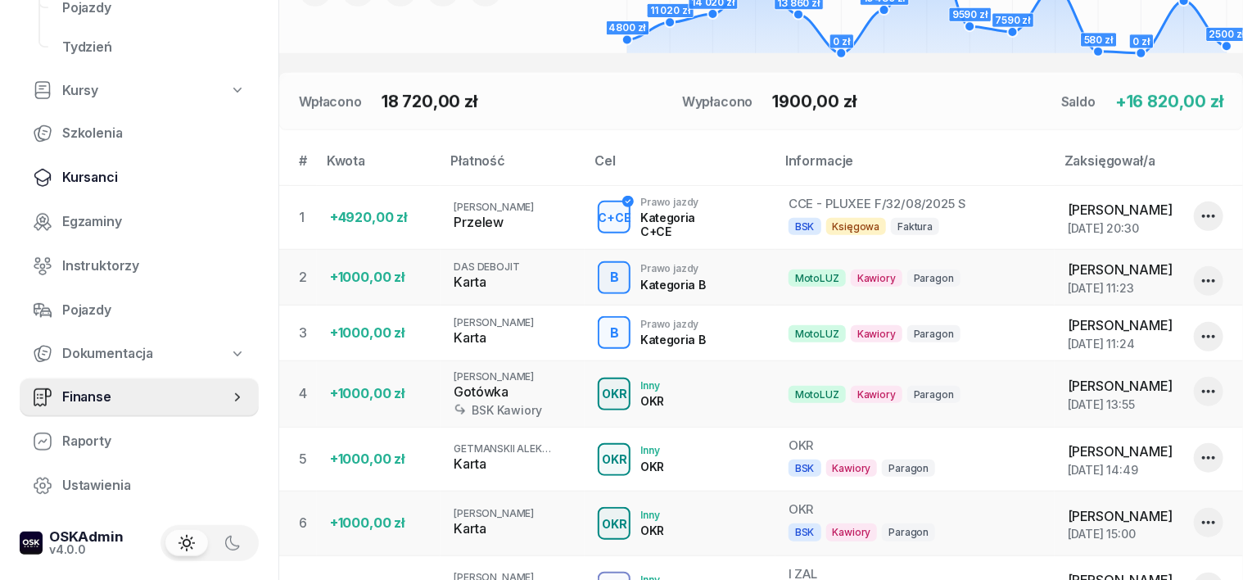
click at [99, 174] on span "Kursanci" at bounding box center [153, 177] width 183 height 21
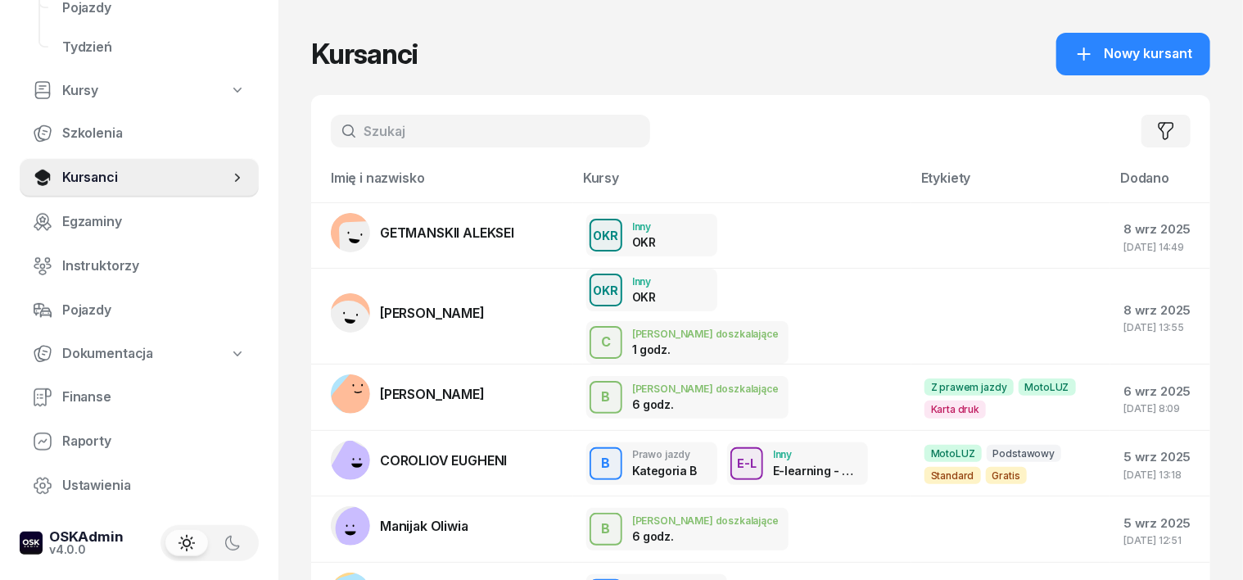
click at [331, 129] on input "text" at bounding box center [490, 131] width 319 height 33
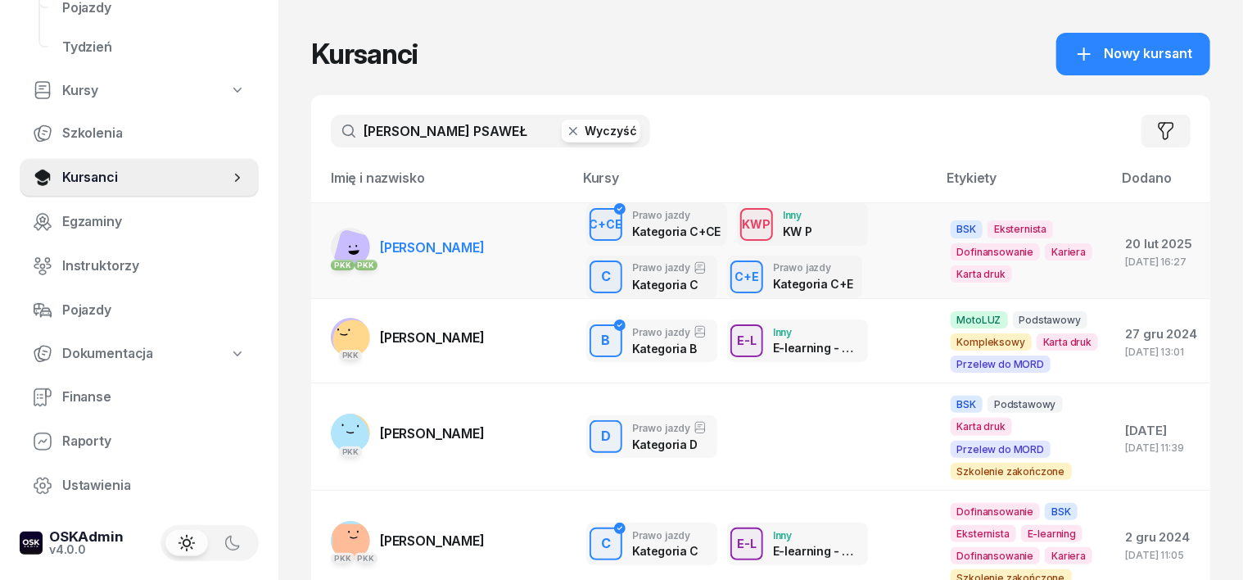
type input "BEDNARCZYK PSAWEŁ"
click at [332, 239] on rect at bounding box center [356, 252] width 48 height 48
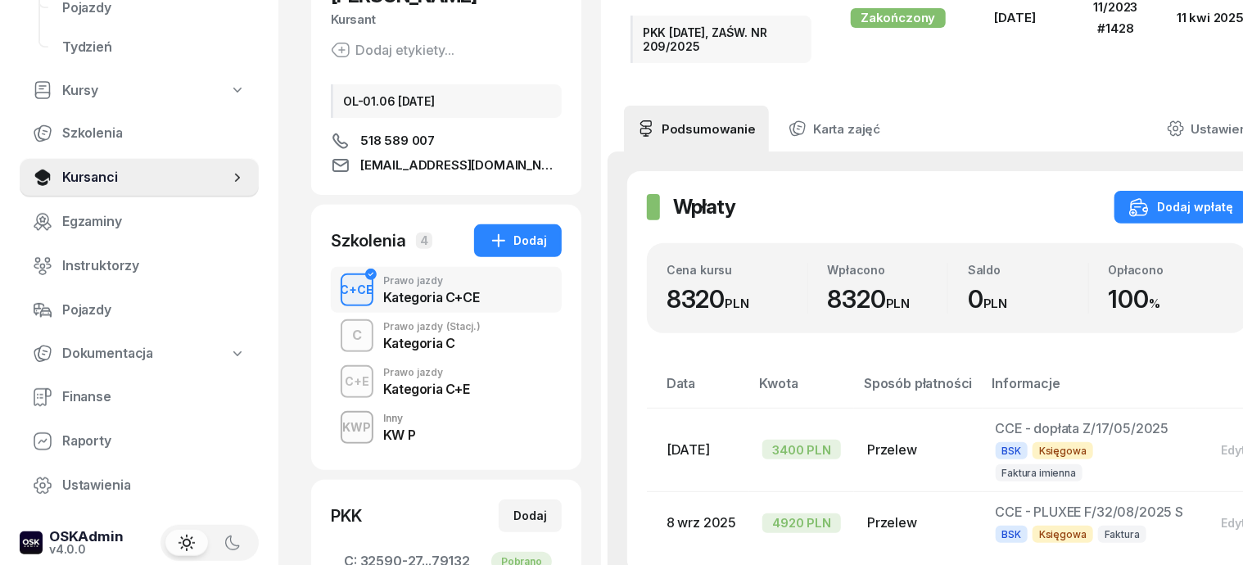
scroll to position [205, 0]
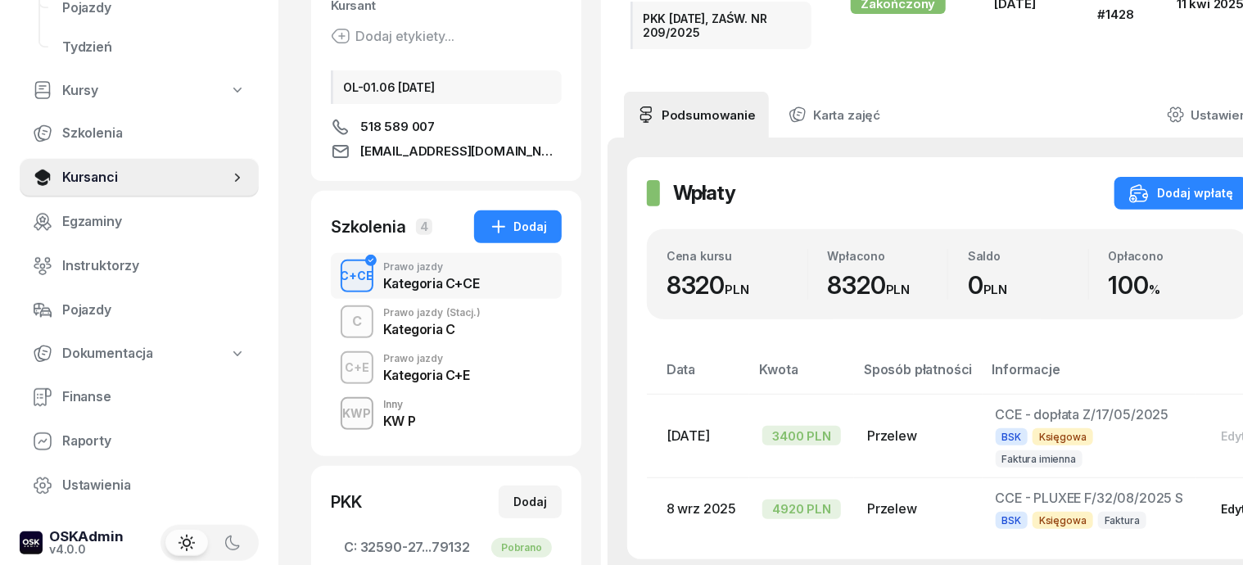
click at [1222, 502] on div "Edytuj" at bounding box center [1238, 509] width 35 height 14
select select "transfer"
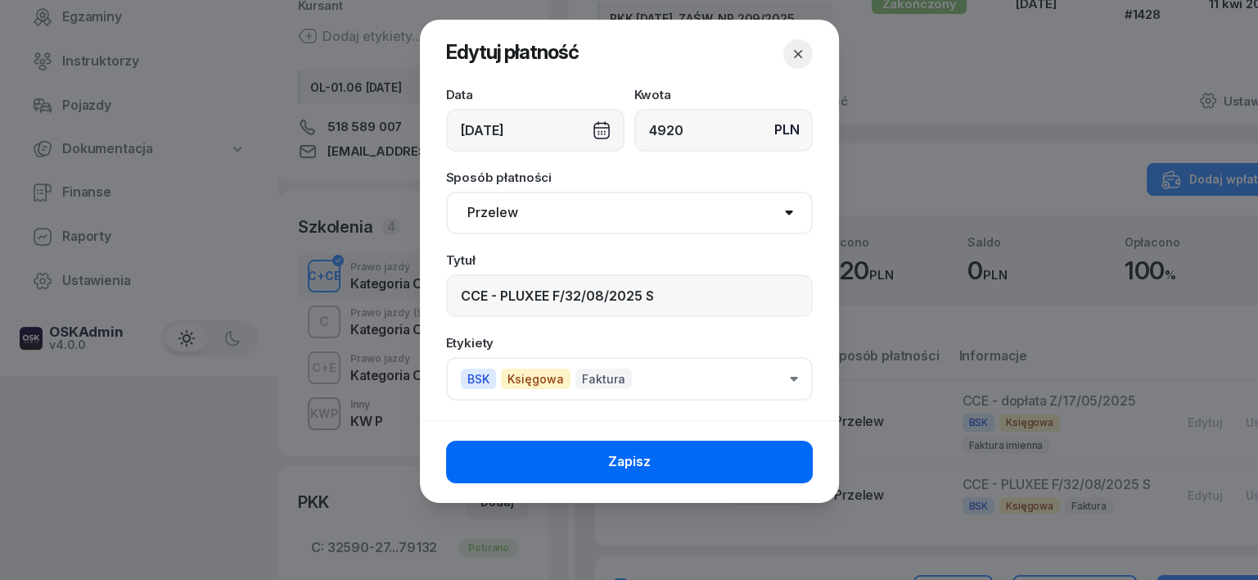
click at [763, 472] on button "Zapisz" at bounding box center [629, 461] width 367 height 43
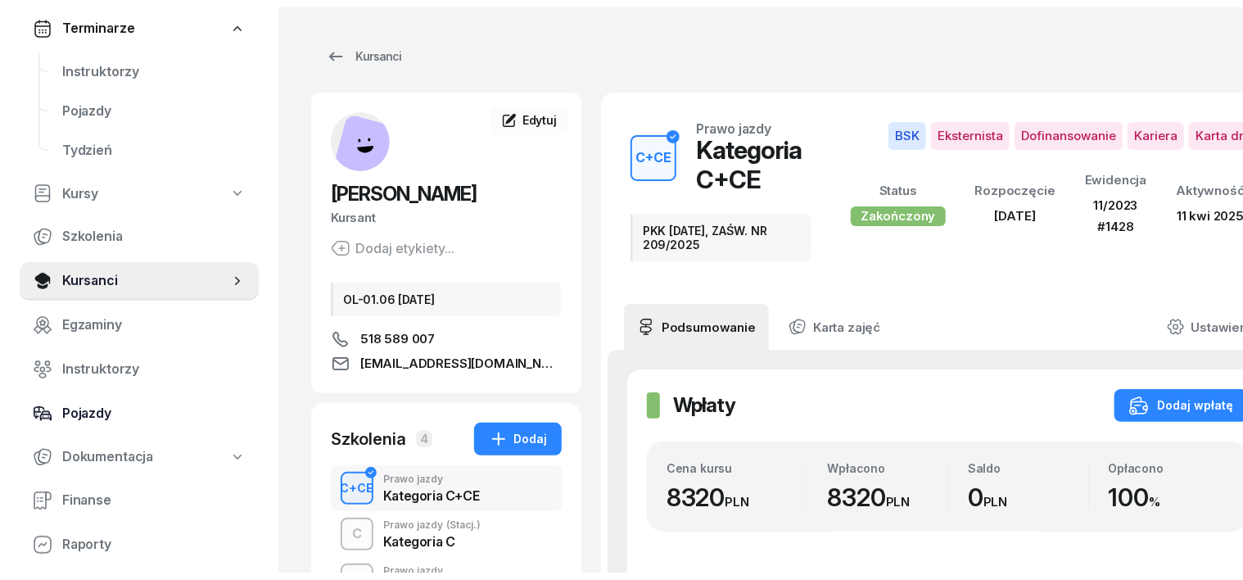
scroll to position [205, 0]
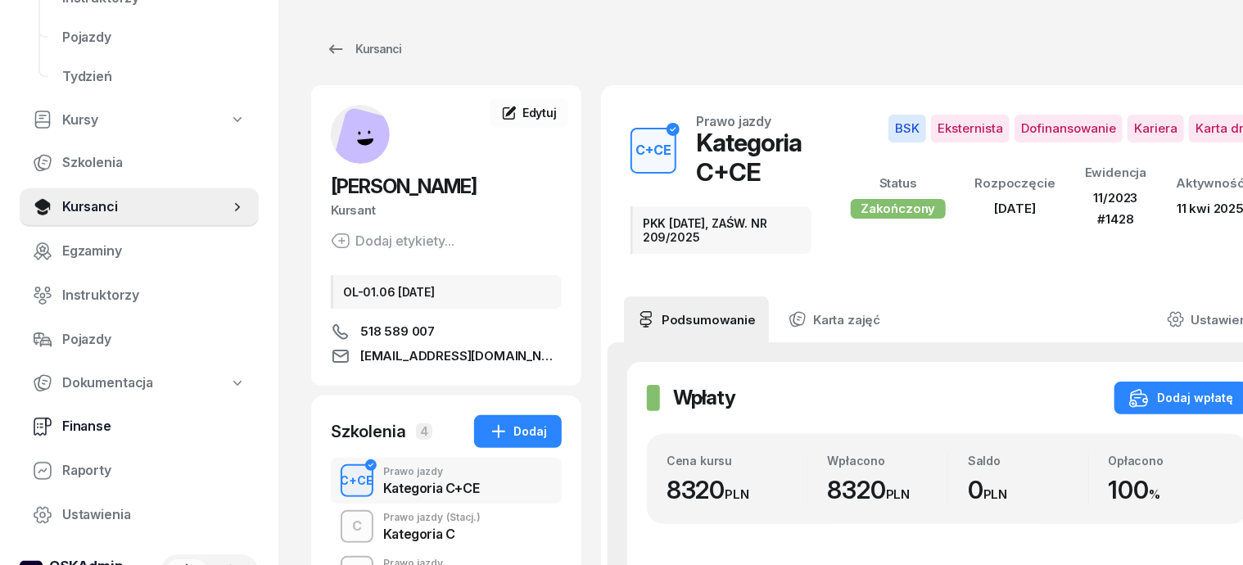
click at [113, 427] on span "Finanse" at bounding box center [153, 426] width 183 height 21
